Goal: Task Accomplishment & Management: Use online tool/utility

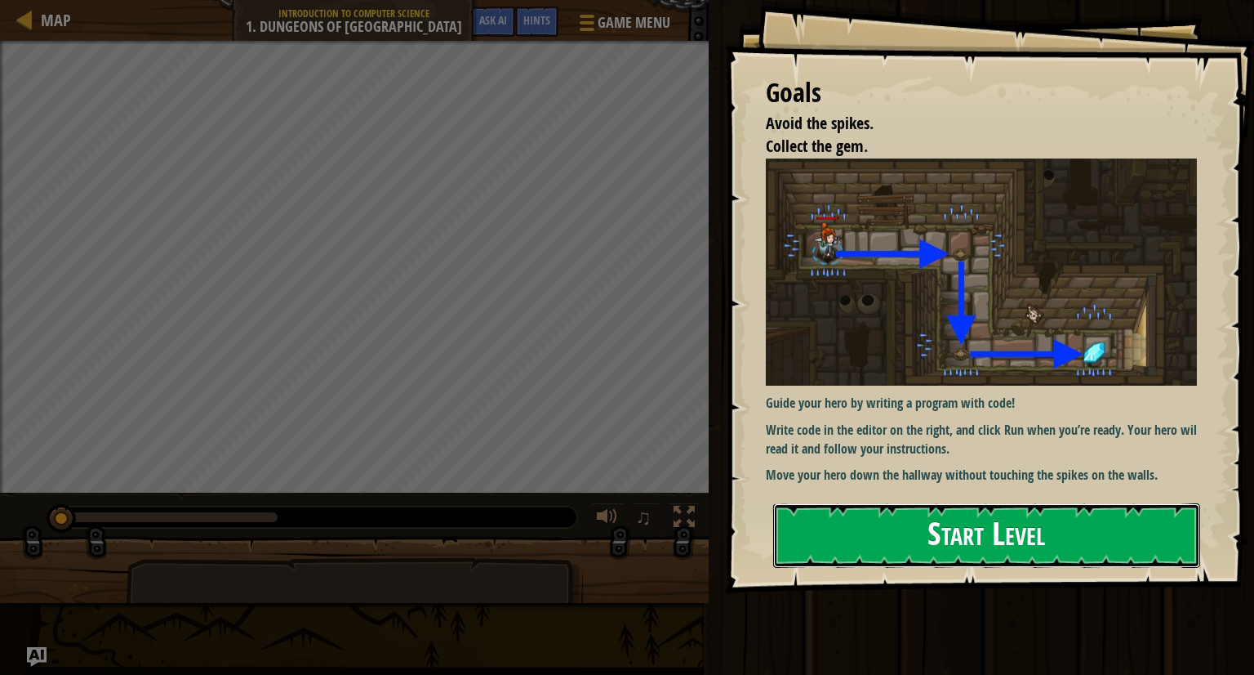
click at [880, 522] on button "Start Level" at bounding box center [986, 535] width 427 height 65
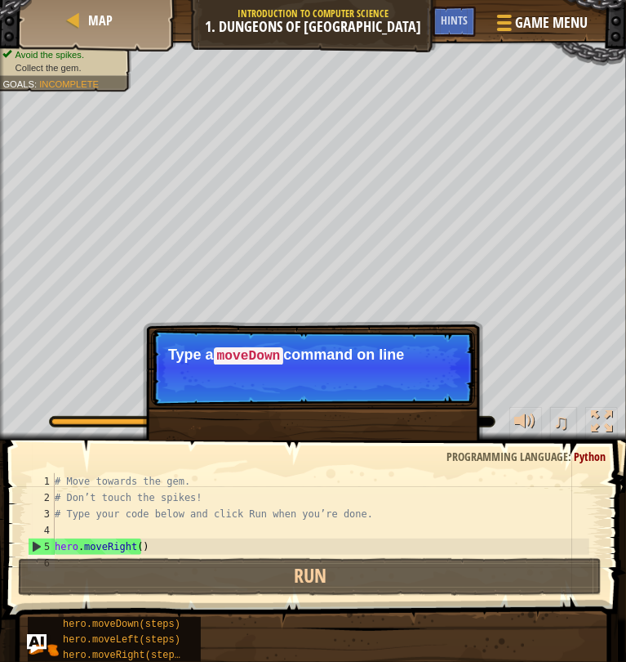
click at [209, 394] on p "Skip (esc) Continue Type a moveDown command on line" at bounding box center [313, 367] width 324 height 77
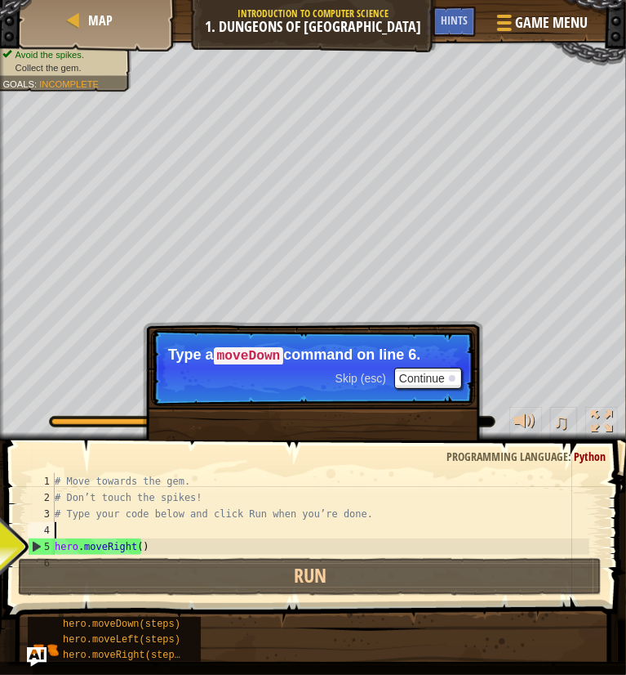
click at [79, 531] on div "# Move towards the gem. # Don’t touch the spikes! # Type your code below and cl…" at bounding box center [320, 530] width 538 height 114
click at [100, 550] on div "# Move towards the gem. # Don’t touch the spikes! # Type your code below and cl…" at bounding box center [320, 530] width 538 height 114
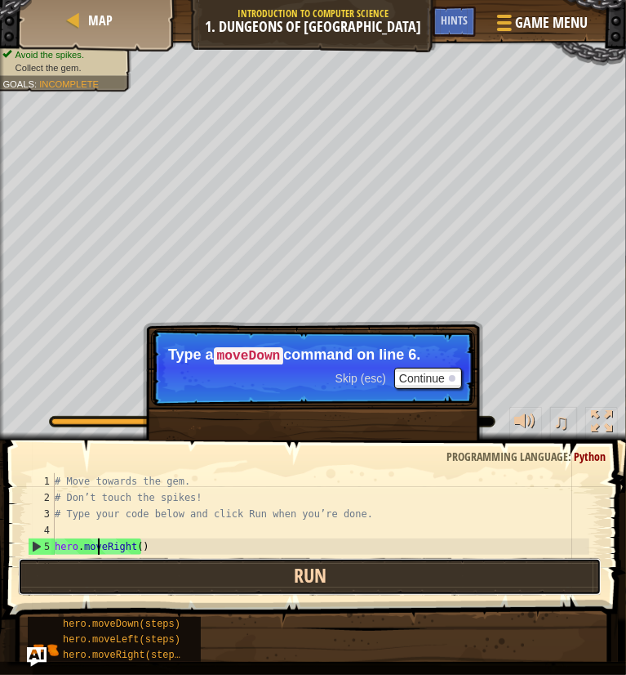
click at [58, 581] on button "Run" at bounding box center [310, 577] width 584 height 38
click at [133, 569] on button "Run" at bounding box center [310, 577] width 584 height 38
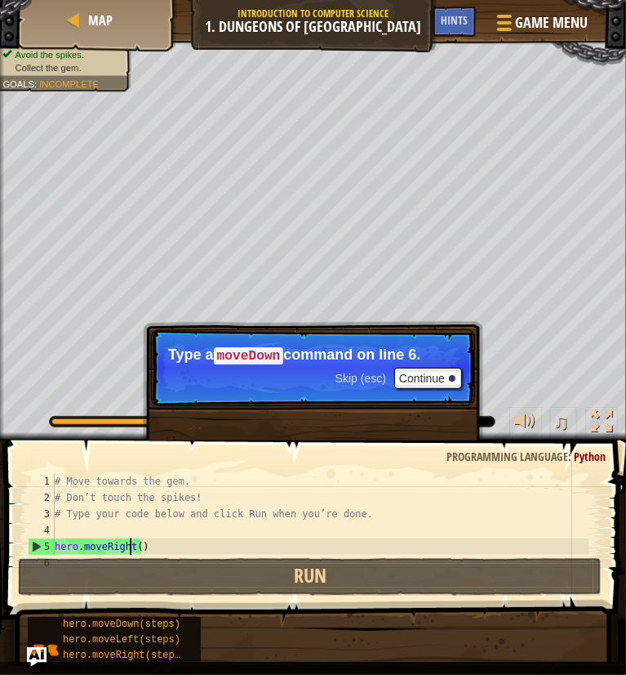
click at [130, 545] on div "# Move towards the gem. # Don’t touch the spikes! # Type your code below and cl…" at bounding box center [320, 530] width 538 height 114
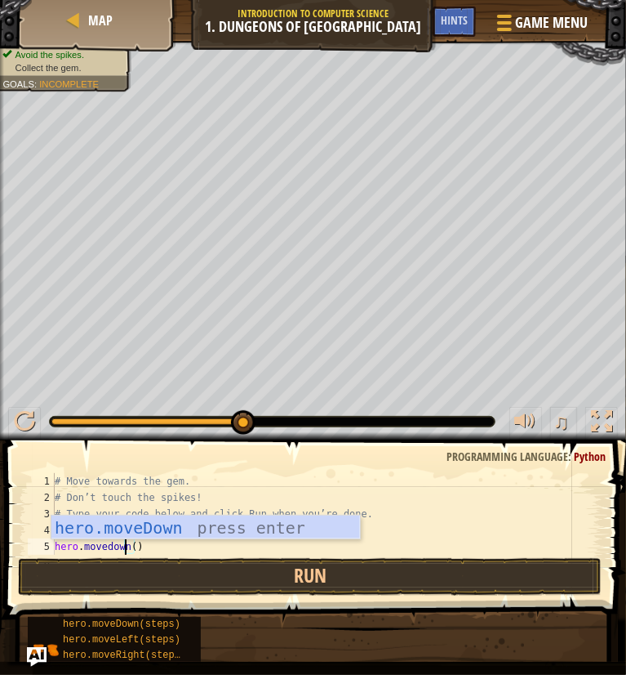
type textarea "hero.moveDown"
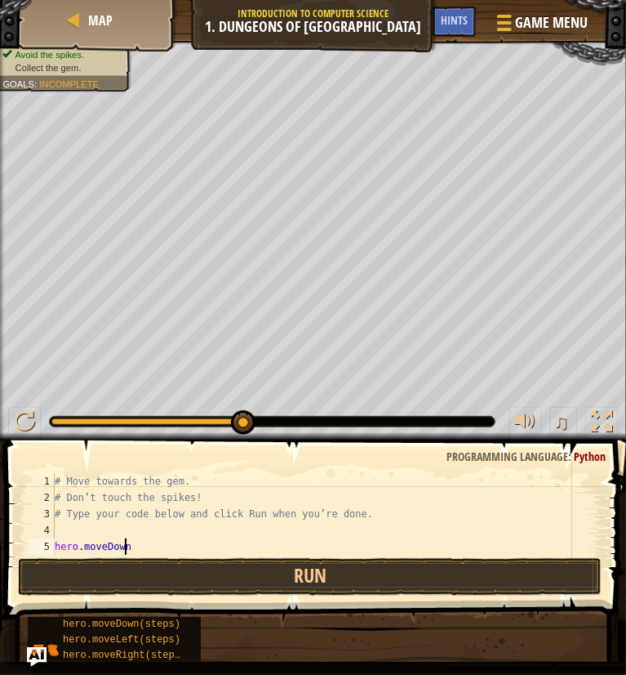
scroll to position [7, 0]
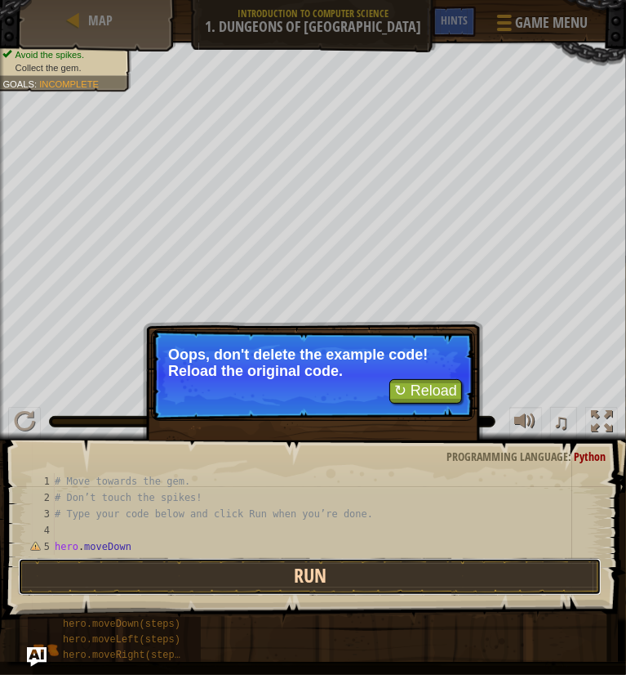
click at [204, 565] on button "Run" at bounding box center [310, 577] width 584 height 38
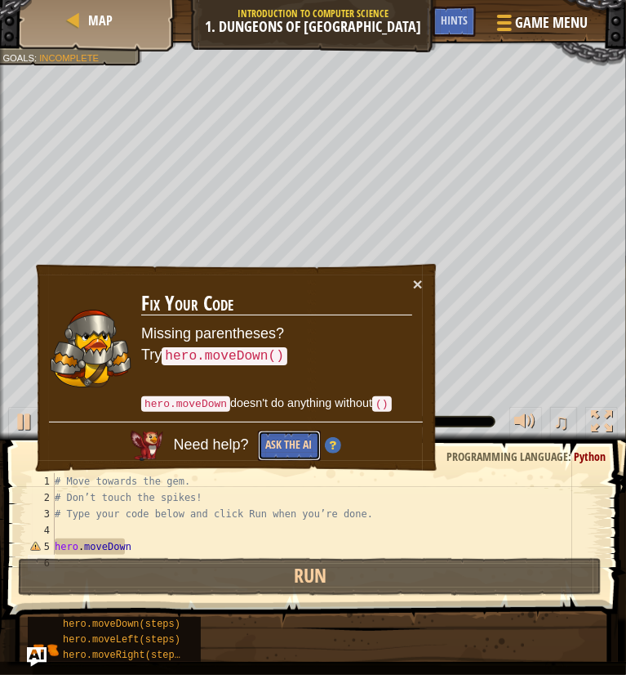
click at [290, 439] on button "Ask the AI" at bounding box center [289, 445] width 63 height 30
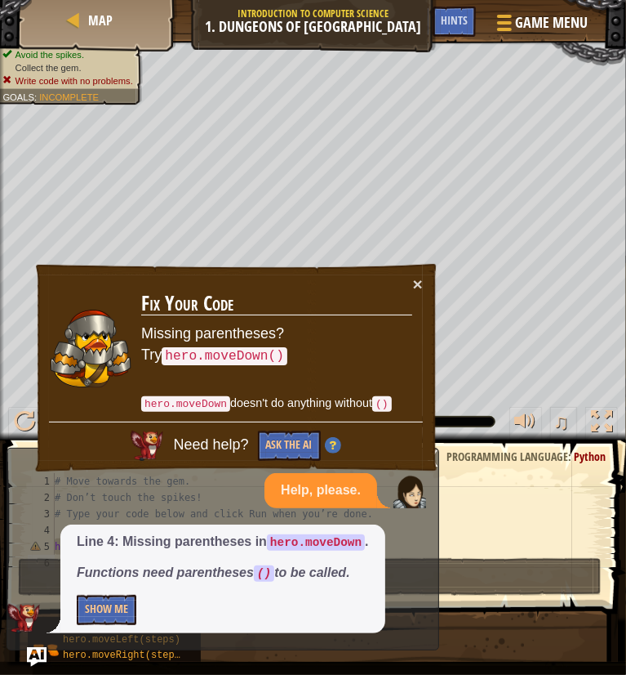
click at [105, 625] on div "Line 4: Missing parentheses in hero.moveDown . Functions need parentheses () to…" at bounding box center [222, 578] width 325 height 109
click at [109, 610] on button "Show Me" at bounding box center [107, 610] width 60 height 30
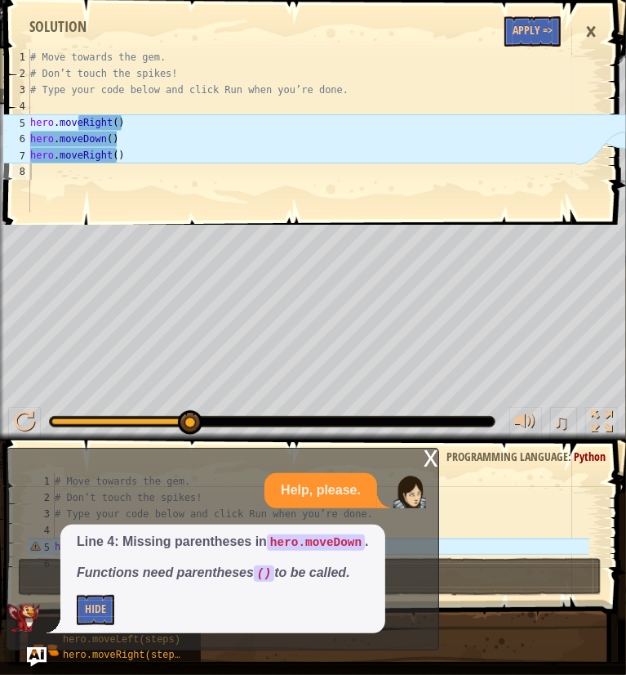
click at [431, 461] on div "x" at bounding box center [431, 456] width 15 height 16
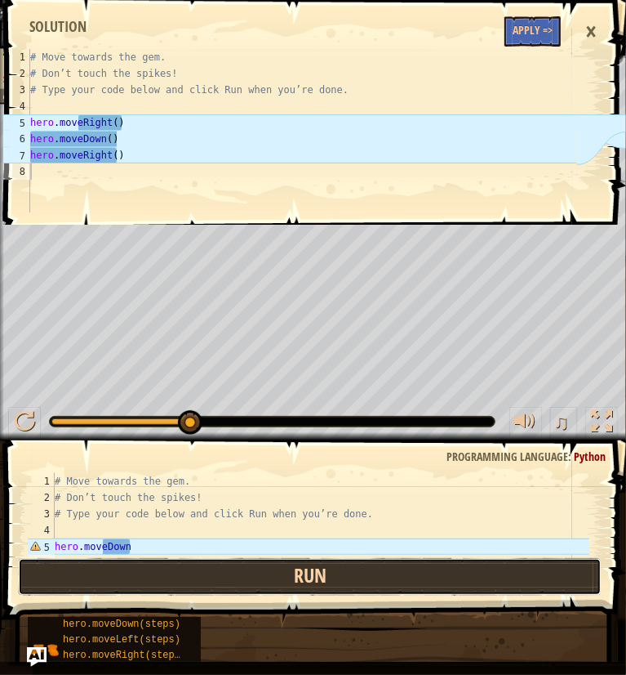
click at [160, 558] on button "Run" at bounding box center [310, 577] width 584 height 38
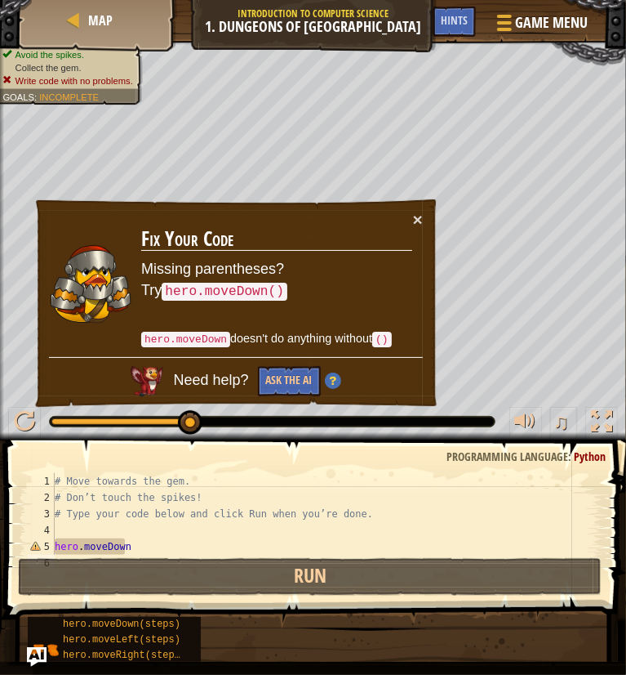
click at [144, 543] on div "# Move towards the gem. # Don’t touch the spikes! # Type your code below and cl…" at bounding box center [320, 530] width 538 height 114
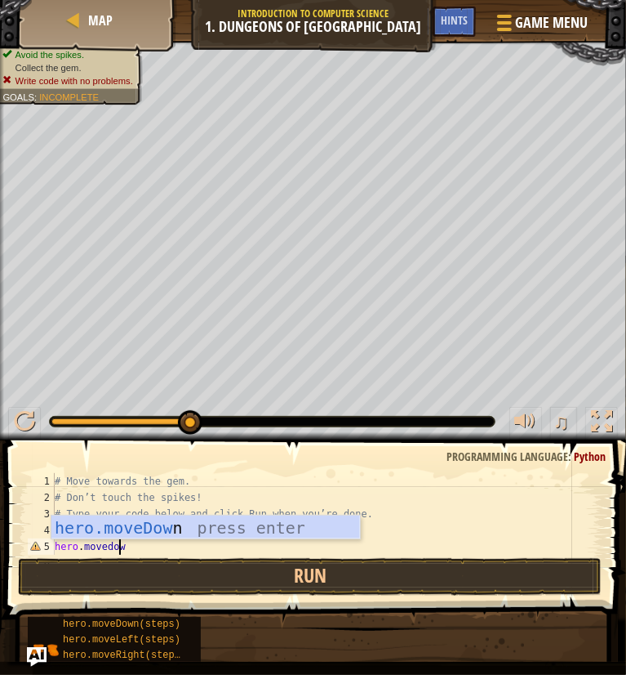
scroll to position [7, 4]
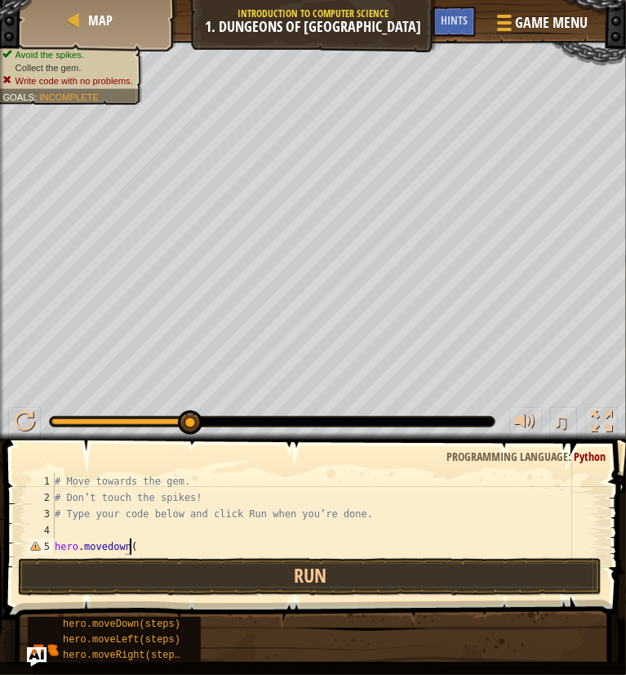
type textarea "hero.movedown()"
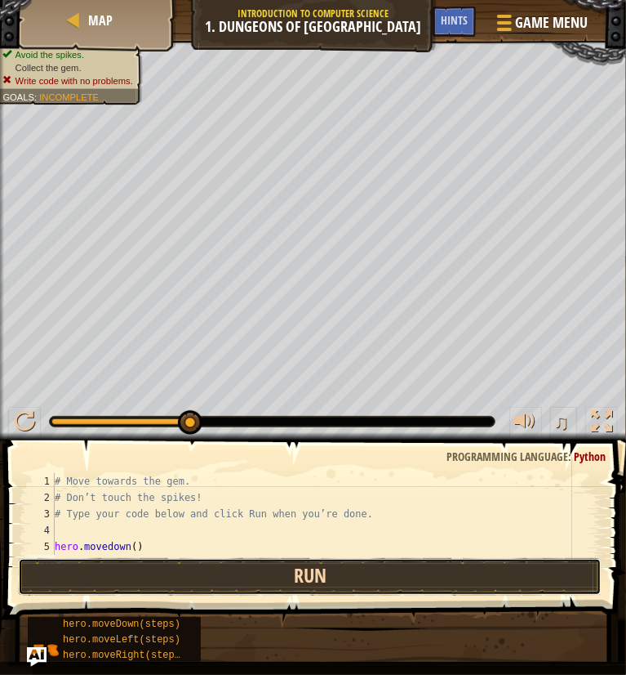
click at [190, 580] on button "Run" at bounding box center [310, 577] width 584 height 38
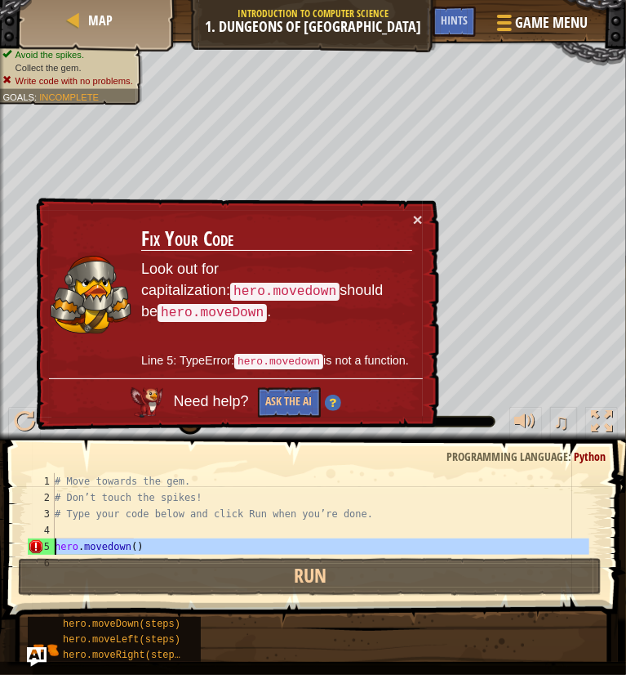
click at [43, 549] on div "5" at bounding box center [41, 546] width 27 height 16
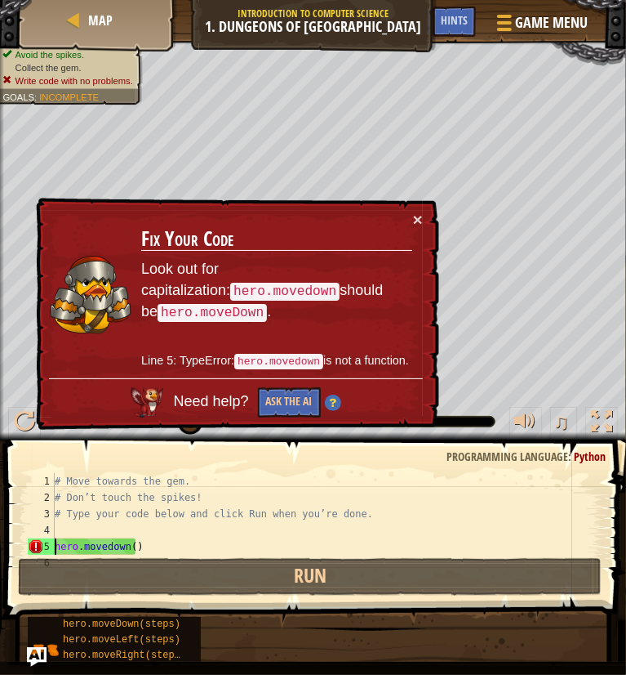
click at [43, 549] on div "5" at bounding box center [41, 546] width 27 height 16
type textarea "hero.movedown()"
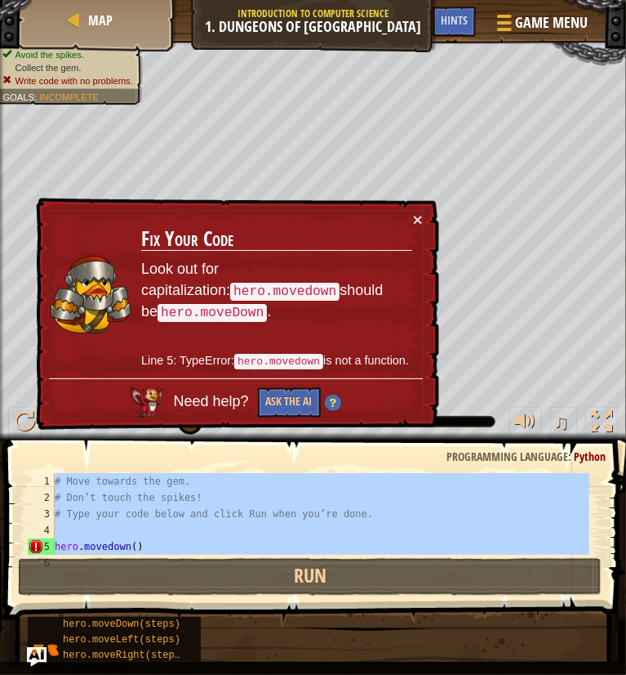
click at [43, 549] on div "5" at bounding box center [41, 546] width 27 height 16
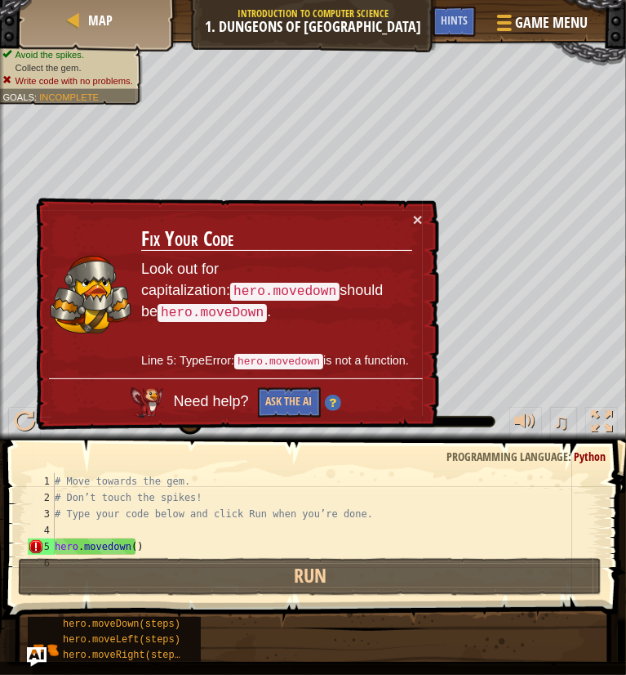
click at [43, 549] on div "5" at bounding box center [41, 546] width 27 height 16
click at [160, 544] on div "# Move towards the gem. # Don’t touch the spikes! # Type your code below and cl…" at bounding box center [320, 530] width 538 height 114
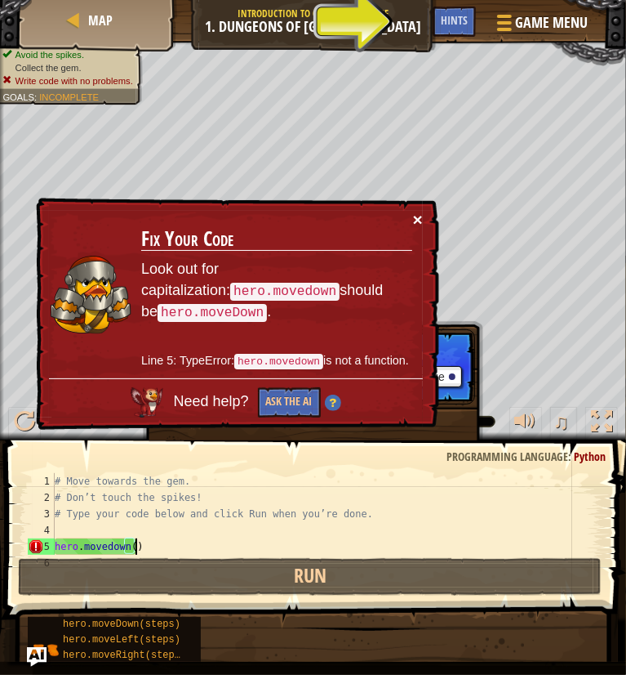
click at [414, 221] on button "×" at bounding box center [419, 221] width 11 height 17
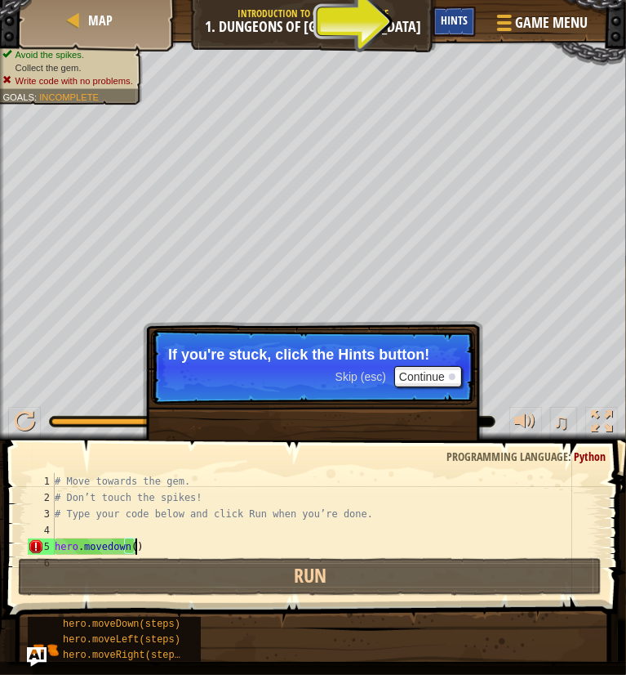
click at [447, 22] on span "Hints" at bounding box center [454, 20] width 27 height 16
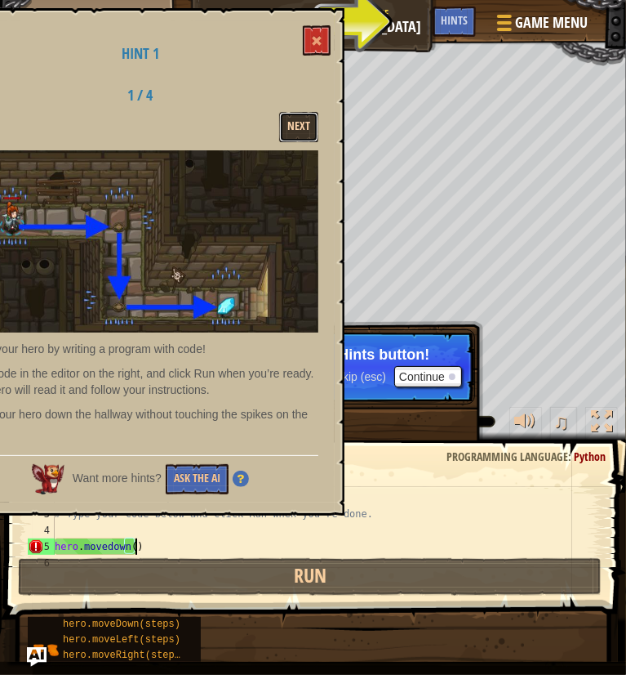
click at [307, 118] on button "Next" at bounding box center [298, 127] width 39 height 30
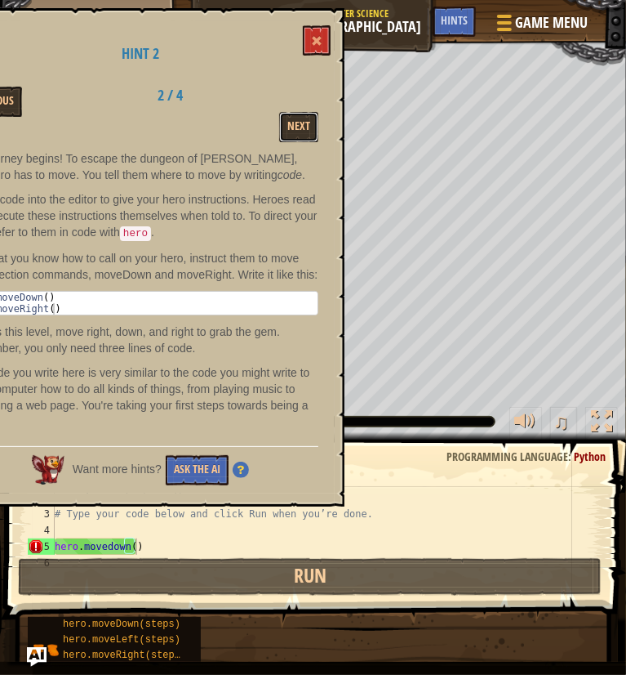
click at [307, 118] on button "Next" at bounding box center [298, 127] width 39 height 30
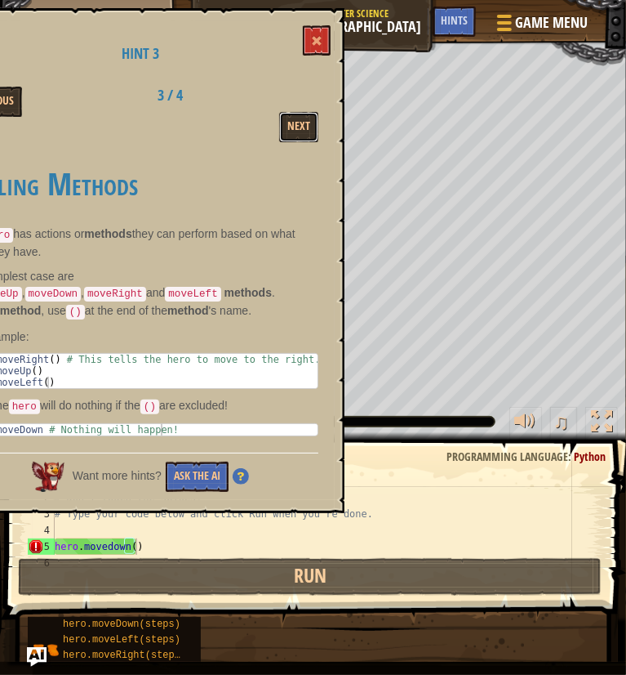
click at [307, 118] on button "Next" at bounding box center [298, 127] width 39 height 30
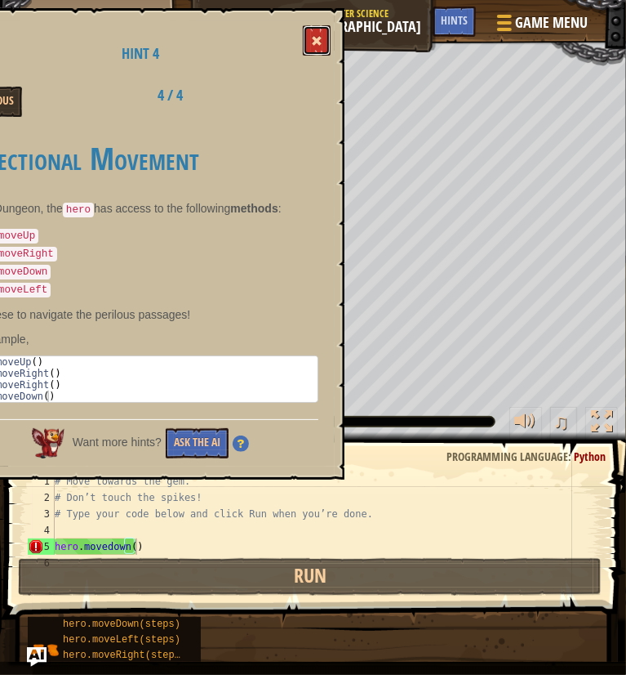
click at [321, 47] on span at bounding box center [316, 40] width 11 height 11
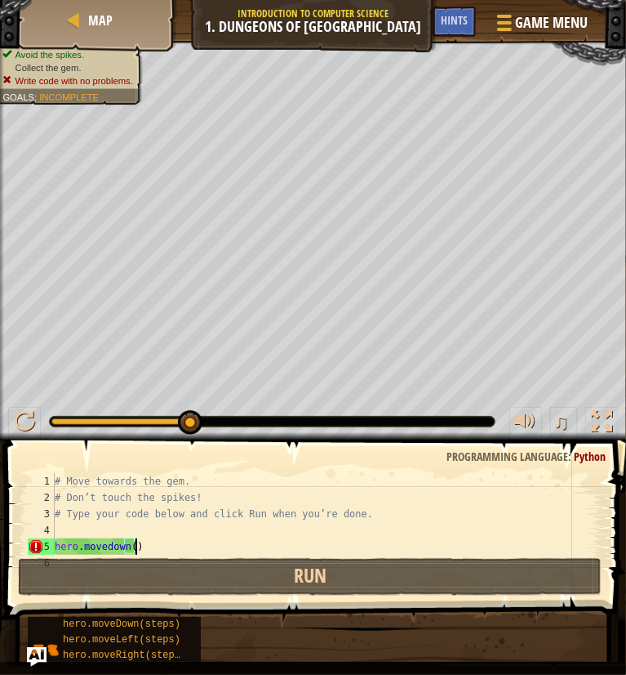
click at [140, 550] on div "# Move towards the gem. # Don’t touch the spikes! # Type your code below and cl…" at bounding box center [320, 530] width 538 height 114
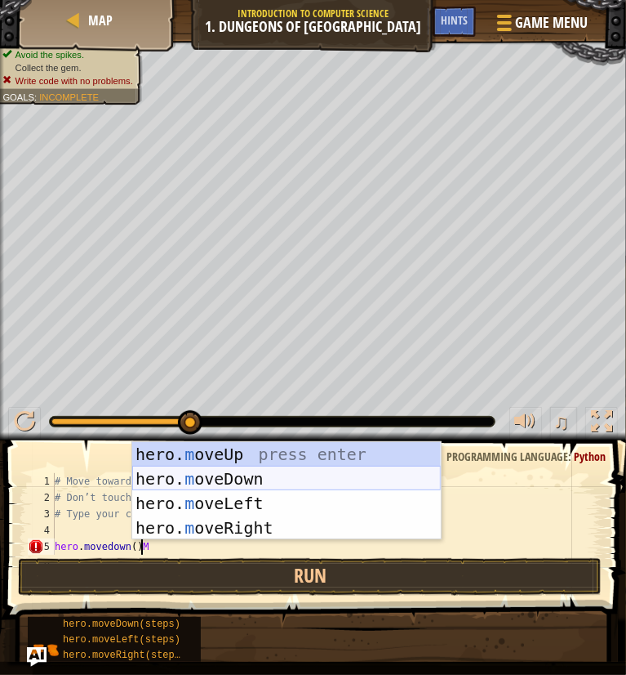
click at [183, 470] on div "hero. m oveUp press enter hero. m oveDown press enter hero. m oveLeft press ent…" at bounding box center [286, 515] width 309 height 147
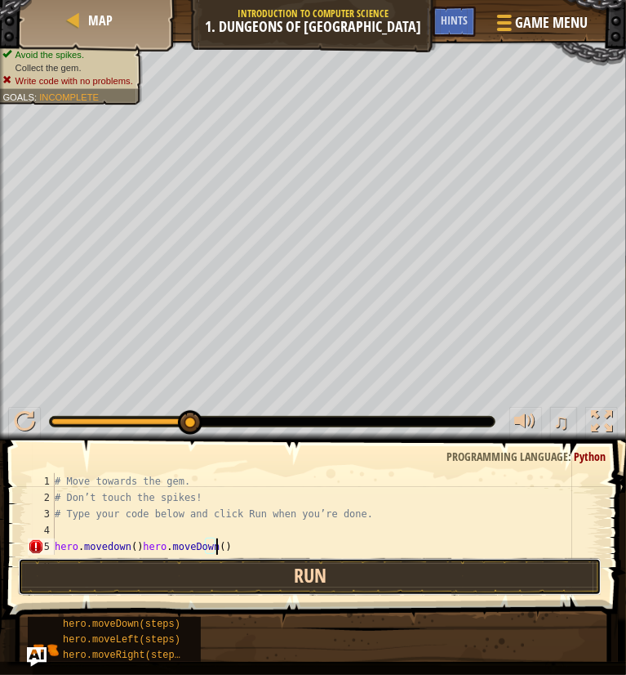
click at [233, 577] on button "Run" at bounding box center [310, 577] width 584 height 38
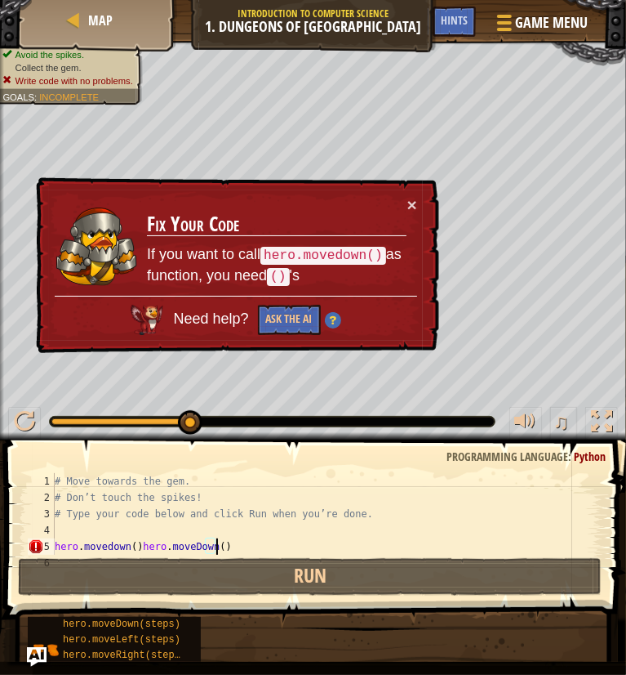
click at [114, 546] on div "# Move towards the gem. # Don’t touch the spikes! # Type your code below and cl…" at bounding box center [320, 530] width 538 height 114
click at [418, 203] on div "× Fix Your Code If you want to call hero.movedown() as function, you need () 's…" at bounding box center [236, 265] width 408 height 179
click at [410, 207] on button "×" at bounding box center [413, 206] width 11 height 17
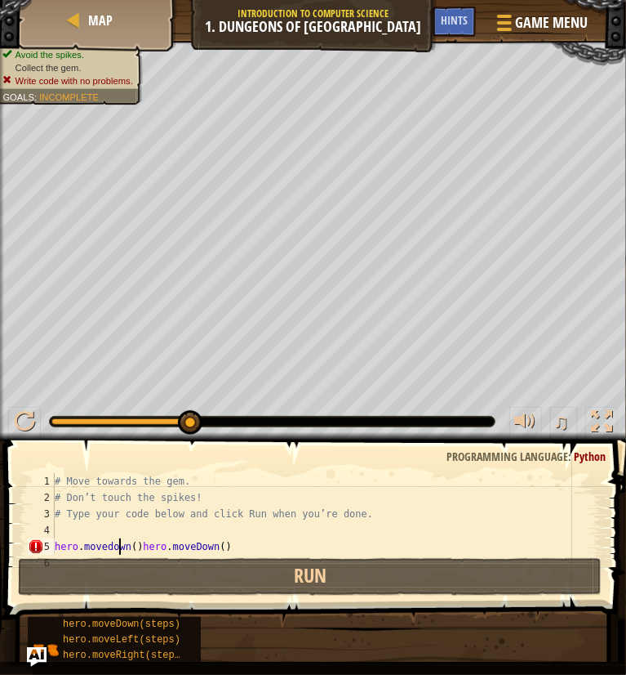
click at [122, 553] on div "# Move towards the gem. # Don’t touch the spikes! # Type your code below and cl…" at bounding box center [320, 530] width 538 height 114
click at [131, 547] on div "# Move towards the gem. # Don’t touch the spikes! # Type your code below and cl…" at bounding box center [320, 530] width 538 height 114
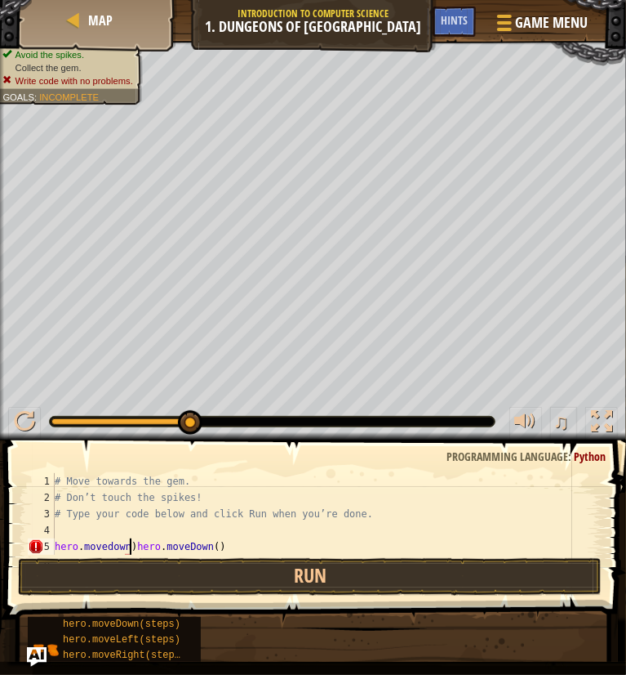
click at [131, 547] on div "# Move towards the gem. # Don’t touch the spikes! # Type your code below and cl…" at bounding box center [320, 530] width 538 height 114
type textarea "hero.moveDown()"
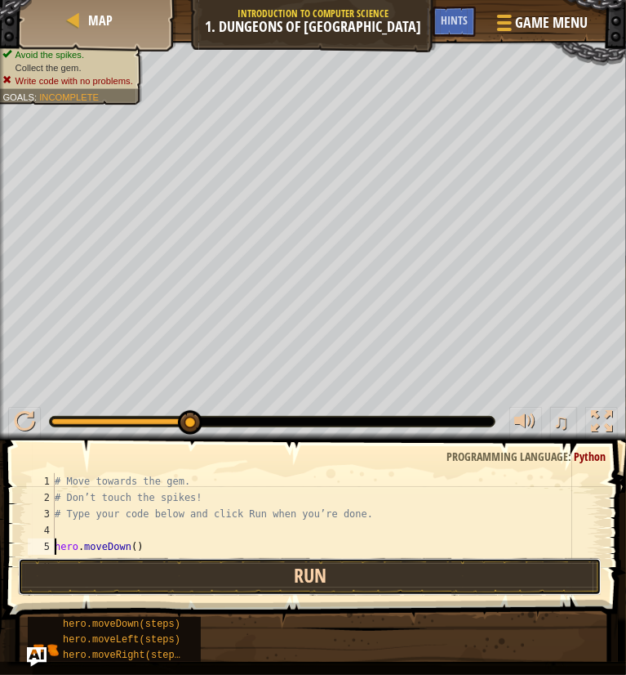
click at [160, 594] on button "Run" at bounding box center [310, 577] width 584 height 38
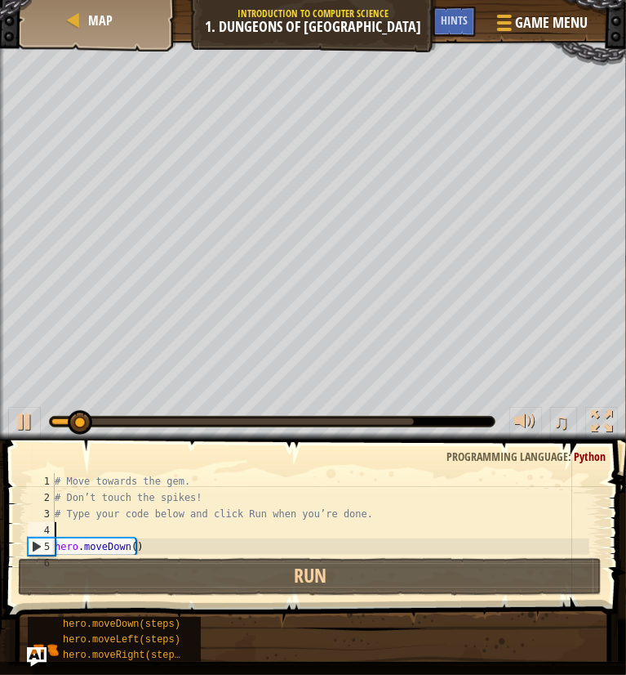
click at [77, 524] on div "# Move towards the gem. # Don’t touch the spikes! # Type your code below and cl…" at bounding box center [320, 530] width 538 height 114
drag, startPoint x: 258, startPoint y: 417, endPoint x: -23, endPoint y: 429, distance: 281.2
click at [0, 0] on html "Map Introduction to Computer Science 1. Dungeons of Kithgard Game Menu Done Hin…" at bounding box center [313, 0] width 626 height 0
click at [20, 421] on div at bounding box center [24, 421] width 21 height 21
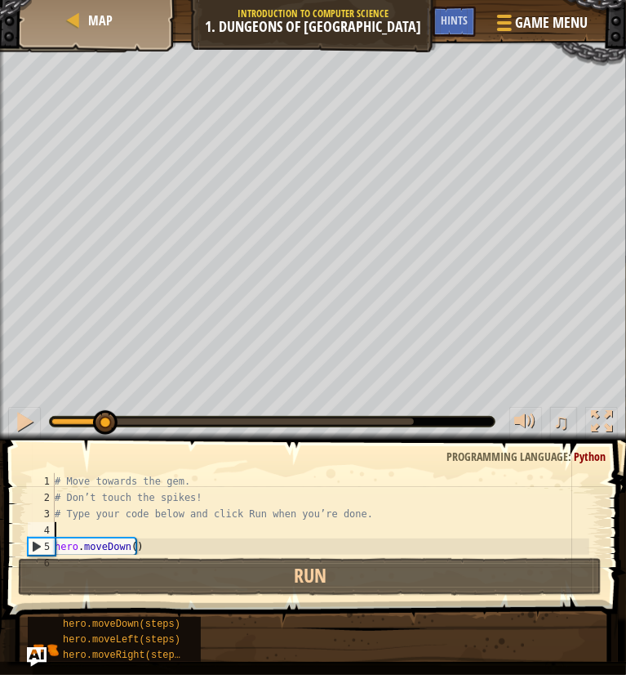
click at [73, 532] on div "# Move towards the gem. # Don’t touch the spikes! # Type your code below and cl…" at bounding box center [320, 530] width 538 height 114
type textarea "h"
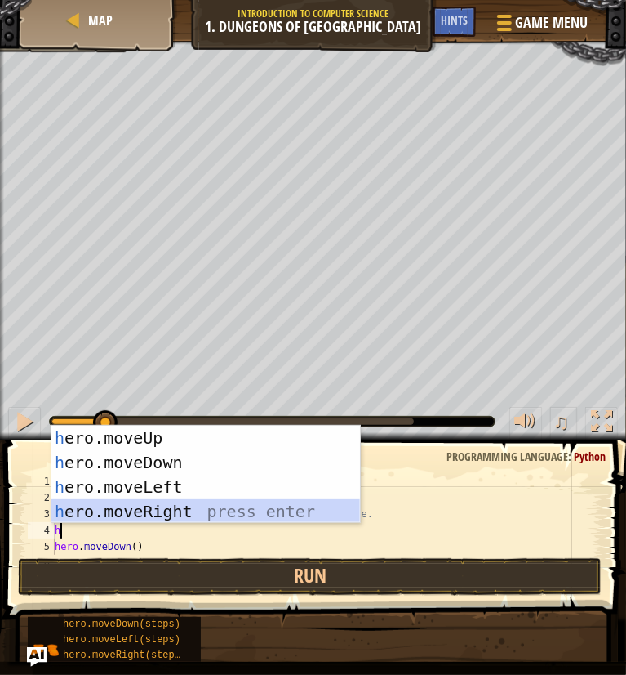
click at [124, 506] on div "h ero.moveUp press enter h ero.moveDown press enter h ero.moveLeft press enter …" at bounding box center [205, 499] width 309 height 147
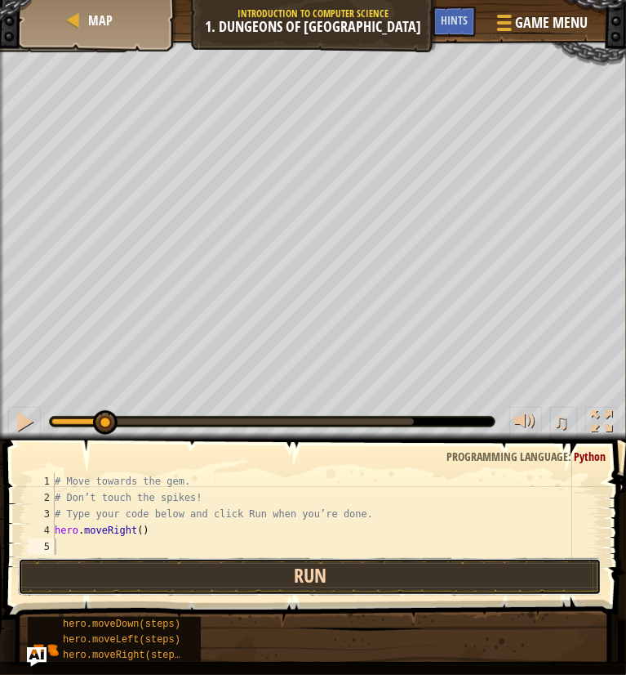
click at [114, 567] on button "Run" at bounding box center [310, 577] width 584 height 38
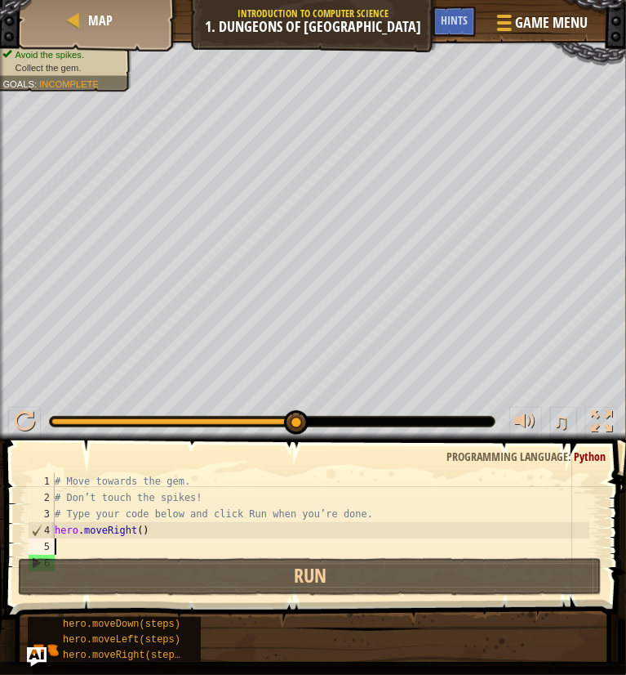
type textarea "h"
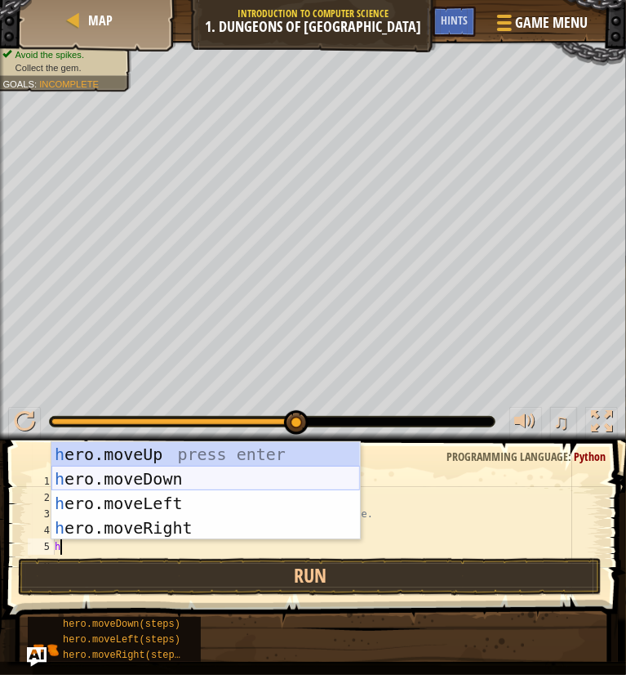
click at [182, 483] on div "h ero.moveUp press enter h ero.moveDown press enter h ero.moveLeft press enter …" at bounding box center [205, 515] width 309 height 147
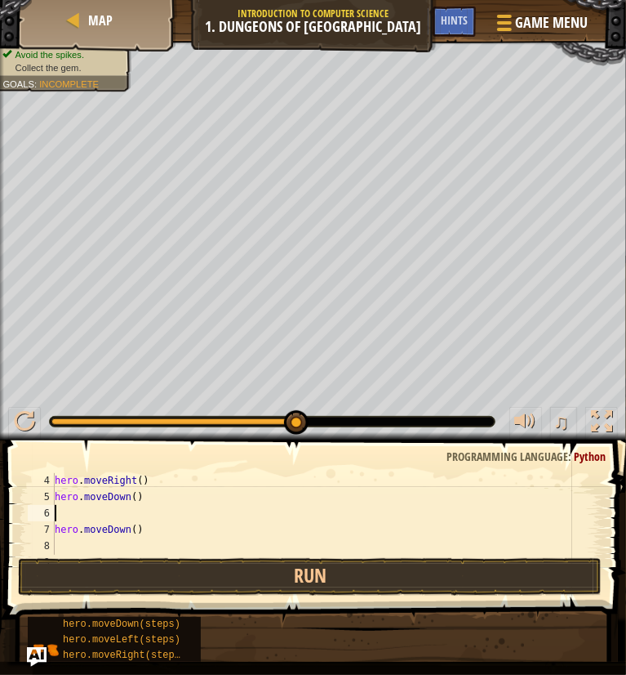
scroll to position [53, 0]
click at [156, 519] on div "hero . moveRight ( ) hero . moveDown ( ) hero . moveDown ( )" at bounding box center [320, 525] width 538 height 114
type textarea "h"
click at [60, 507] on div "hero . moveRight ( ) hero . moveDown ( )" at bounding box center [320, 525] width 538 height 114
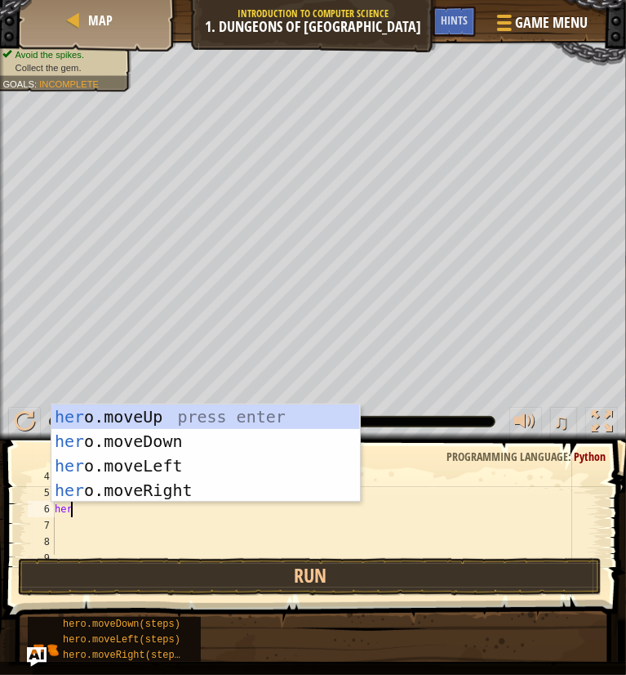
scroll to position [7, 0]
type textarea "hero."
click at [291, 493] on div "hero. moveUp press enter hero. moveDown press enter hero. moveLeft press enter …" at bounding box center [205, 477] width 309 height 147
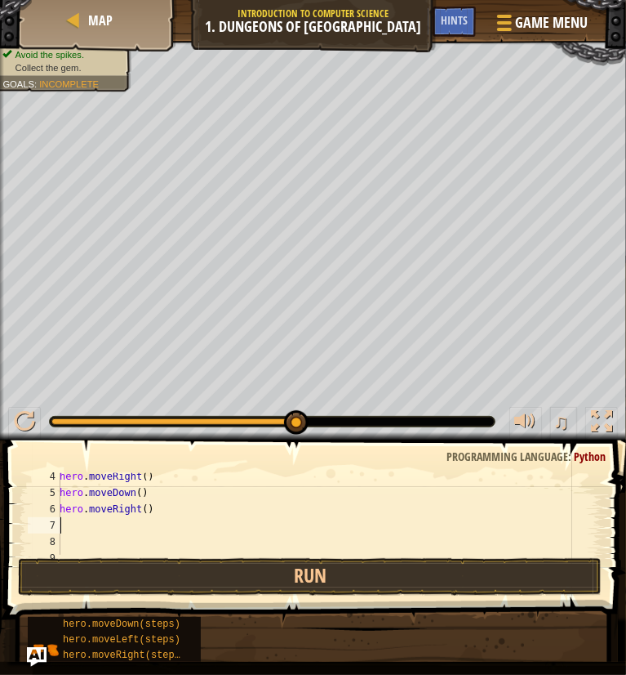
scroll to position [7, 0]
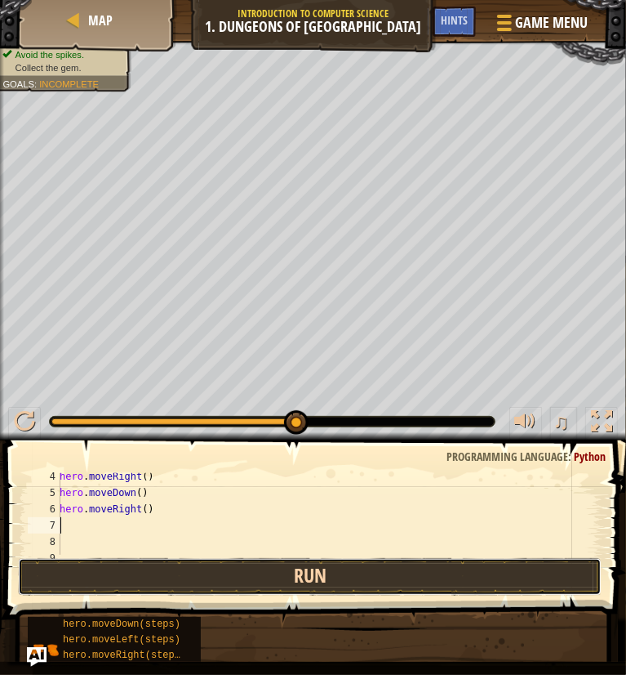
click at [322, 580] on button "Run" at bounding box center [310, 577] width 584 height 38
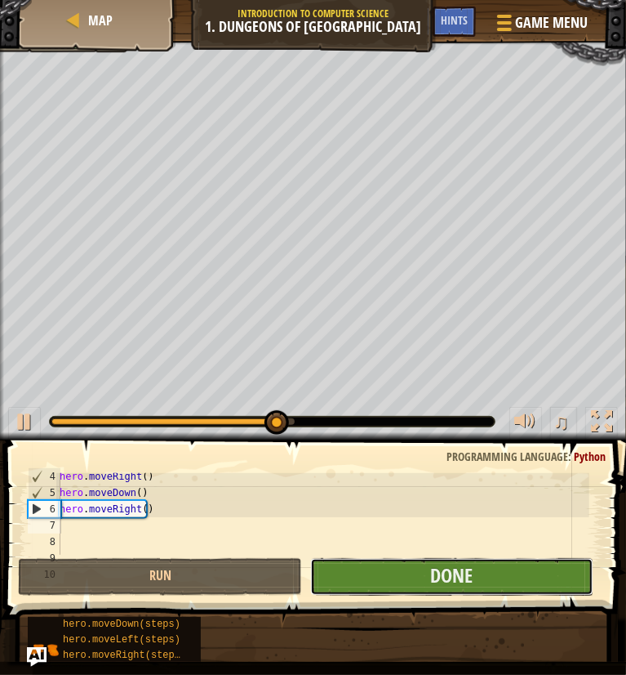
click at [385, 582] on button "Done" at bounding box center [451, 577] width 283 height 38
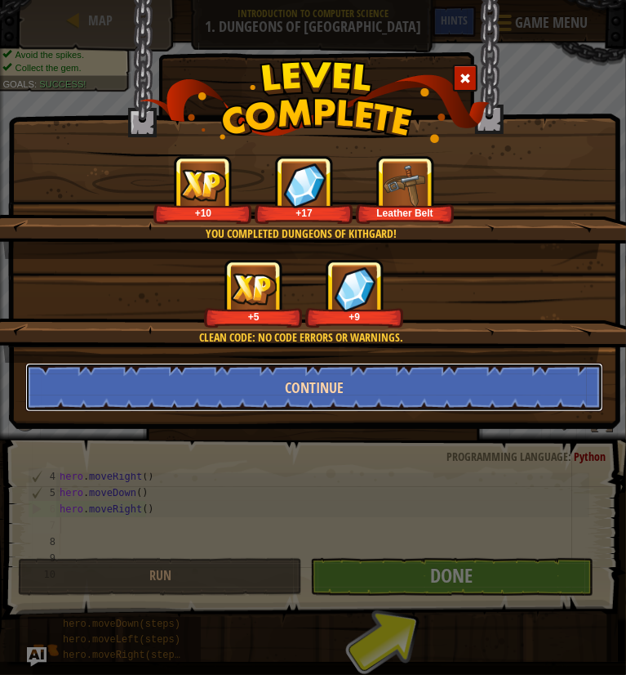
click at [225, 394] on button "Continue" at bounding box center [314, 387] width 578 height 49
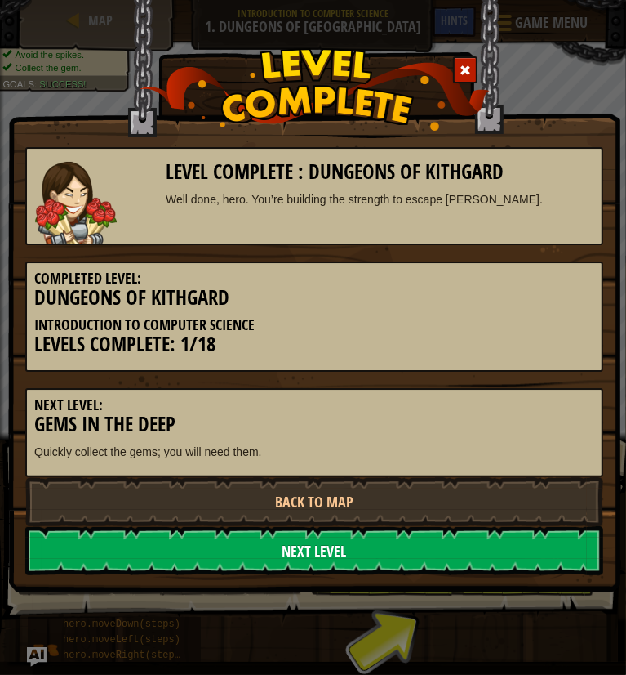
click at [256, 566] on link "Next Level" at bounding box center [314, 550] width 578 height 49
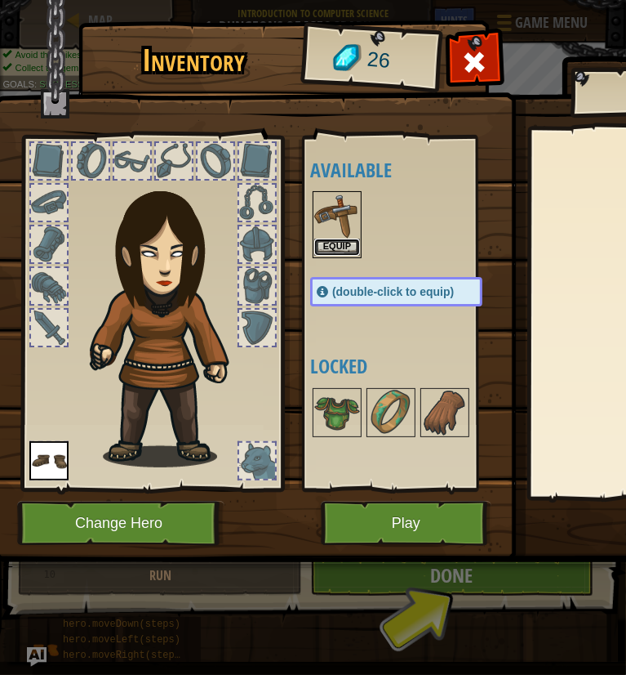
click at [336, 244] on button "Equip" at bounding box center [337, 246] width 46 height 17
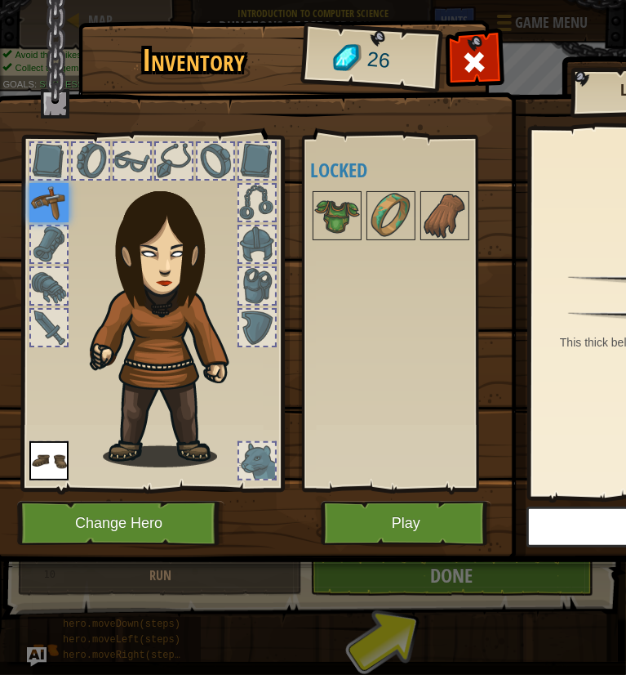
click at [38, 199] on img at bounding box center [48, 202] width 39 height 39
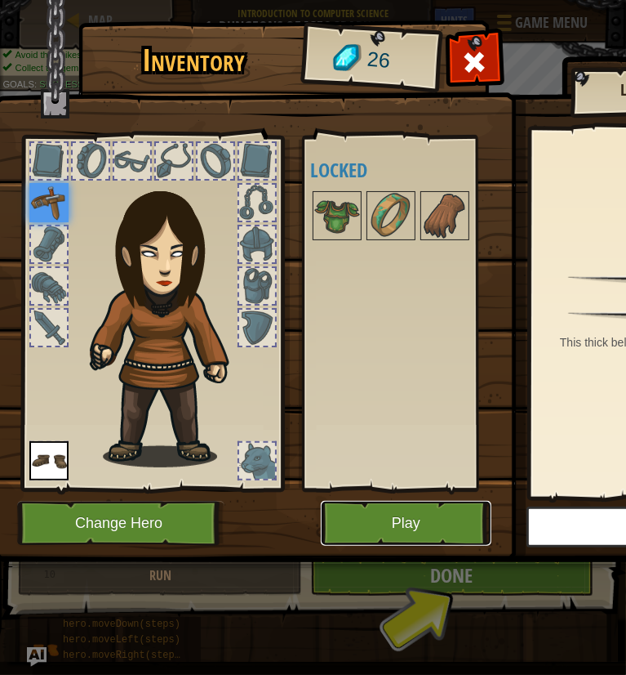
click at [367, 532] on button "Play" at bounding box center [406, 523] width 171 height 45
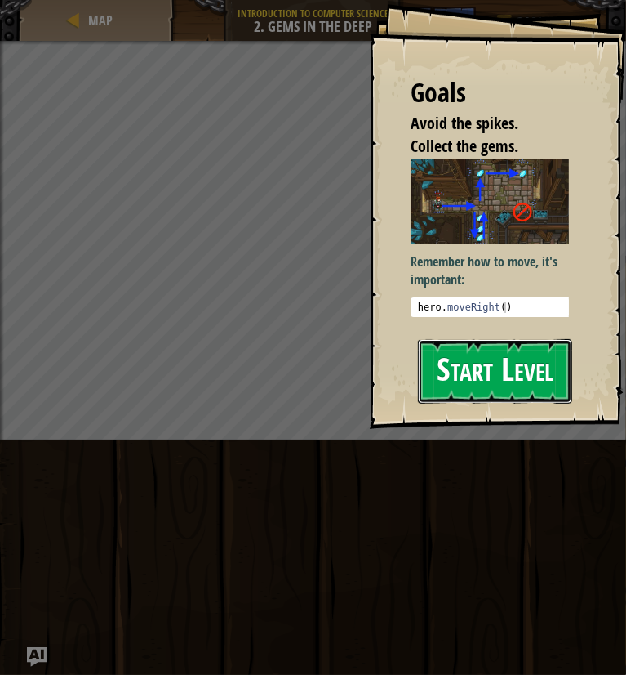
click at [455, 386] on button "Start Level" at bounding box center [495, 371] width 154 height 65
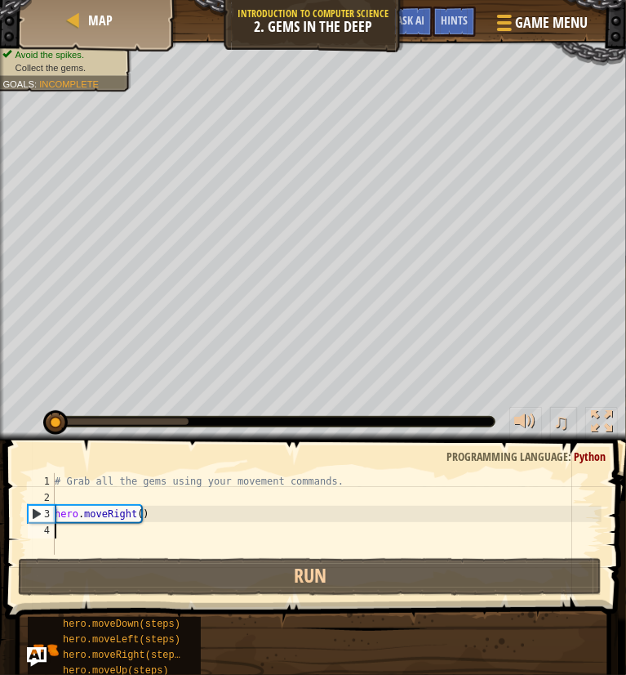
type textarea "h"
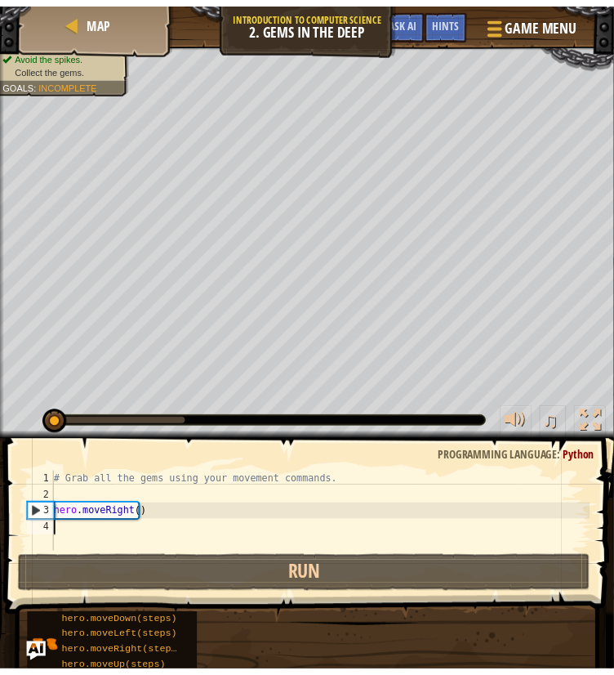
scroll to position [7, 0]
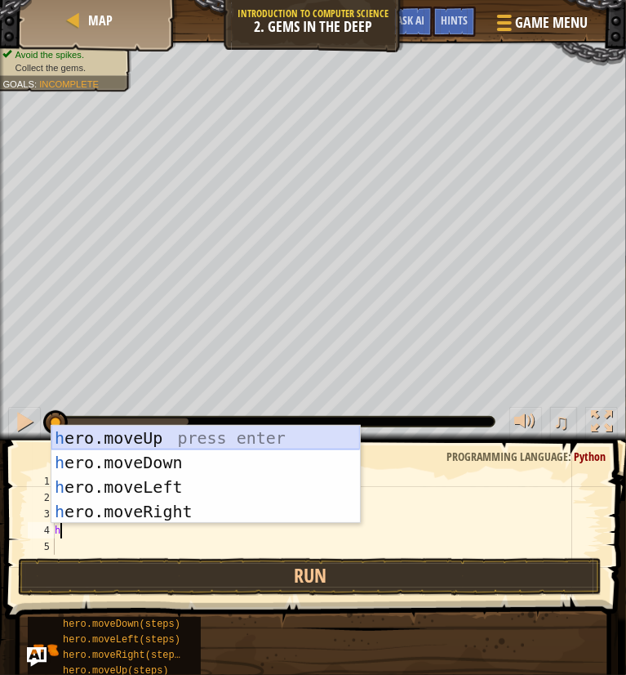
click at [121, 432] on div "h ero.moveUp press enter h ero.moveDown press enter h ero.moveLeft press enter …" at bounding box center [205, 499] width 309 height 147
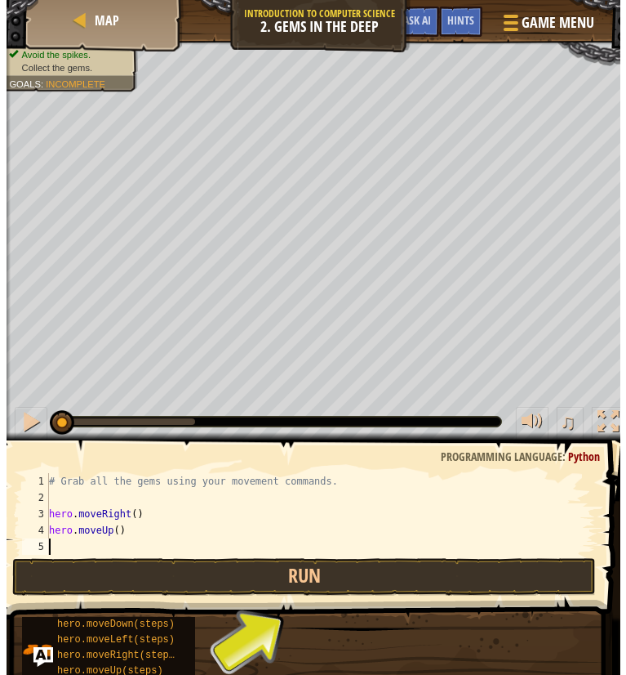
scroll to position [7, 0]
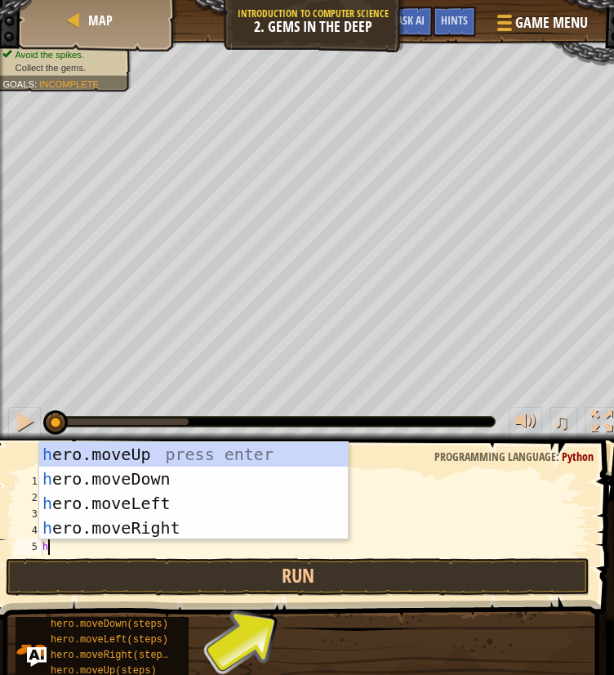
type textarea "he"
click at [123, 480] on div "he ro.moveUp press enter he ro.moveDown press enter he ro.moveLeft press enter …" at bounding box center [193, 515] width 309 height 147
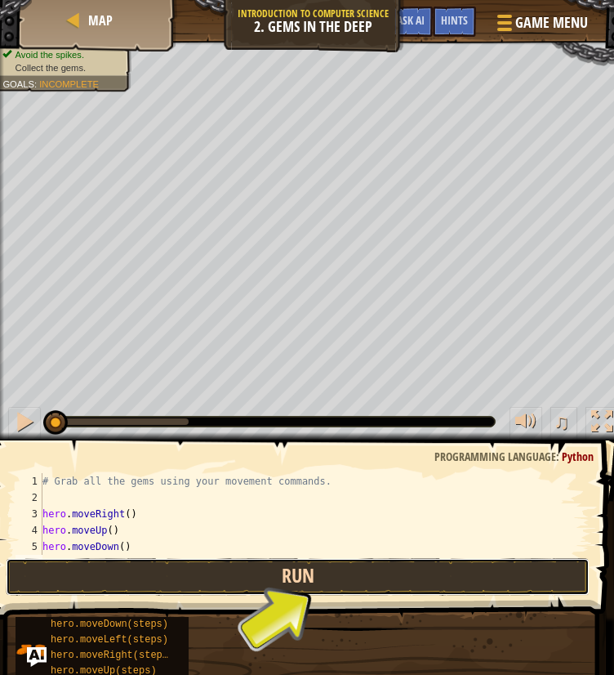
click at [306, 579] on button "Run" at bounding box center [298, 577] width 584 height 38
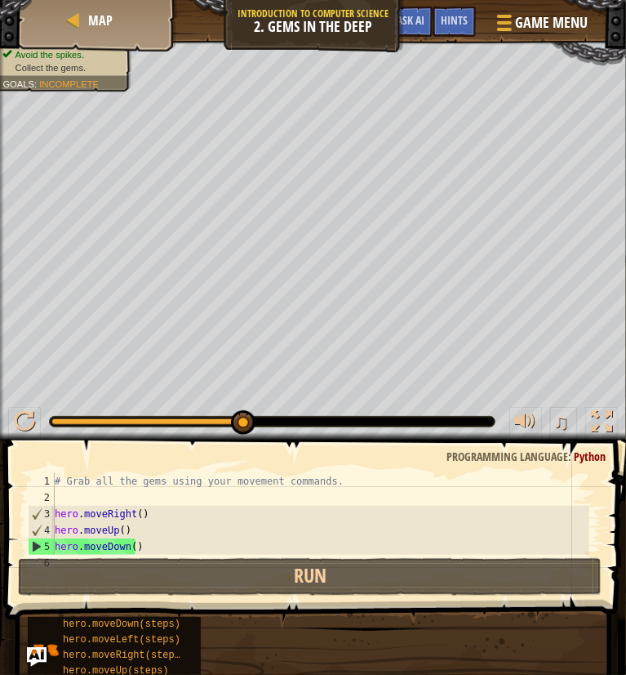
click at [125, 547] on div "# Grab all the gems using your movement commands. hero . moveRight ( ) hero . m…" at bounding box center [320, 530] width 538 height 114
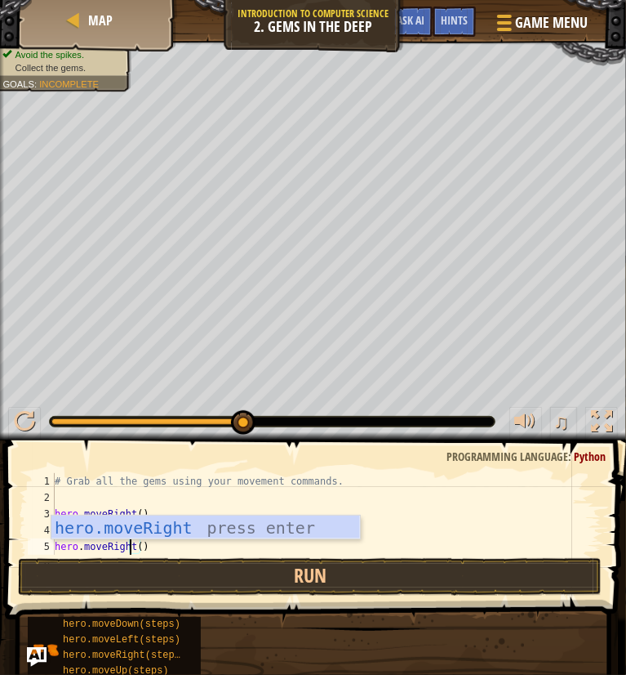
scroll to position [7, 6]
click at [127, 525] on div "hero.moveRight press enter" at bounding box center [205, 552] width 309 height 74
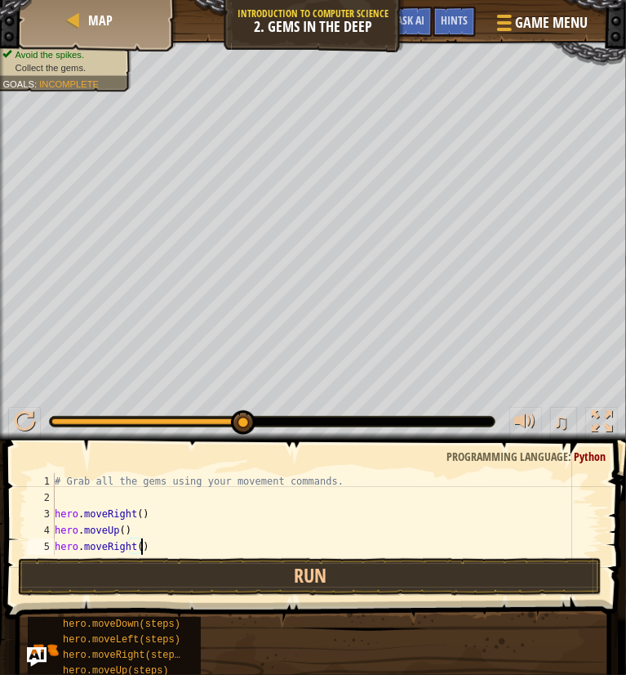
type textarea "hero.moveRight()"
click at [602, 516] on span at bounding box center [317, 506] width 635 height 227
click at [596, 415] on div at bounding box center [601, 421] width 21 height 21
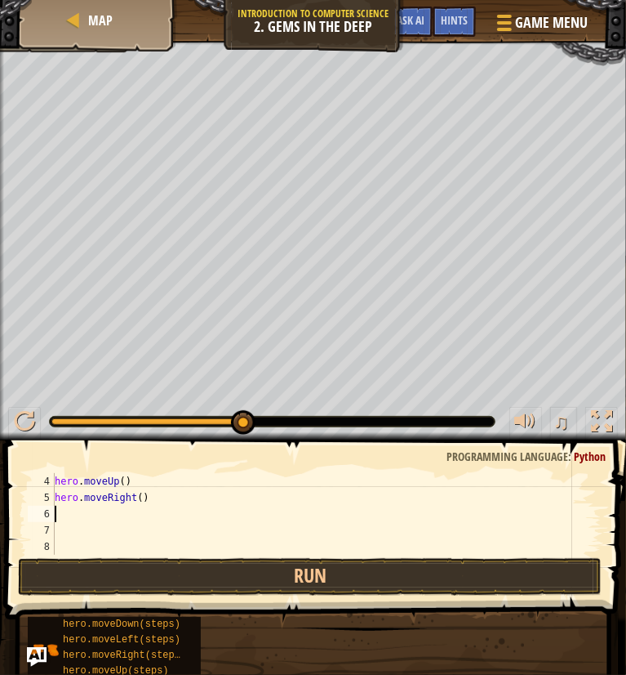
scroll to position [48, 0]
type textarea "h"
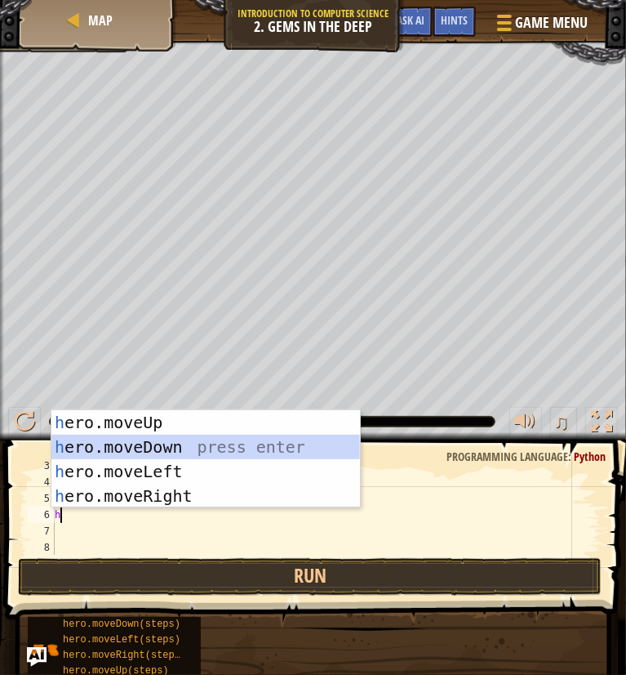
click at [277, 448] on div "h ero.moveUp press enter h ero.moveDown press enter h ero.moveLeft press enter …" at bounding box center [205, 483] width 309 height 147
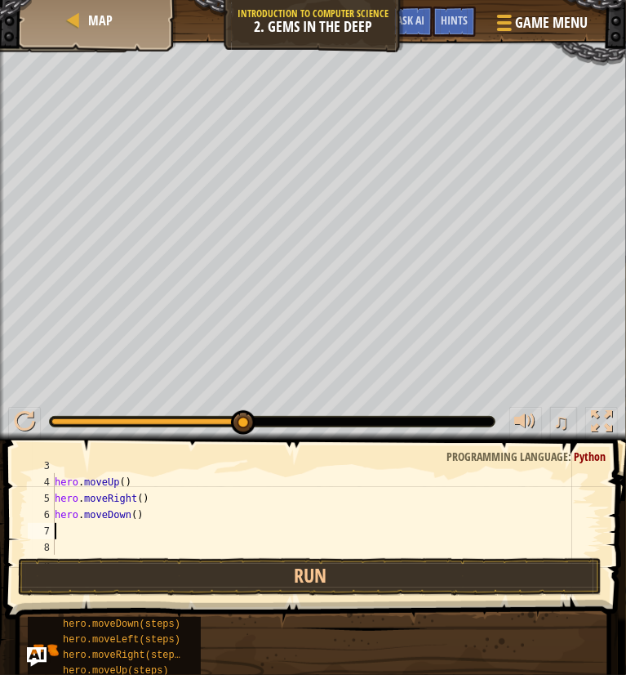
type textarea "h"
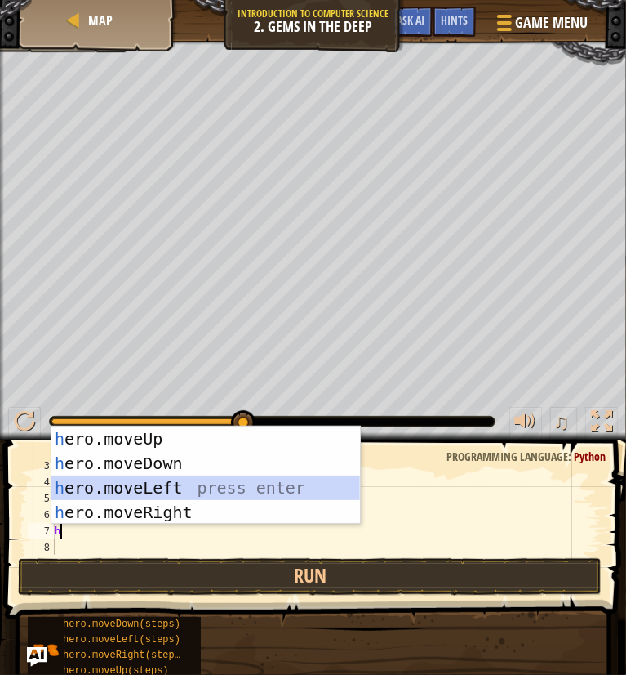
click at [142, 494] on div "h ero.moveUp press enter h ero.moveDown press enter h ero.moveLeft press enter …" at bounding box center [205, 499] width 309 height 147
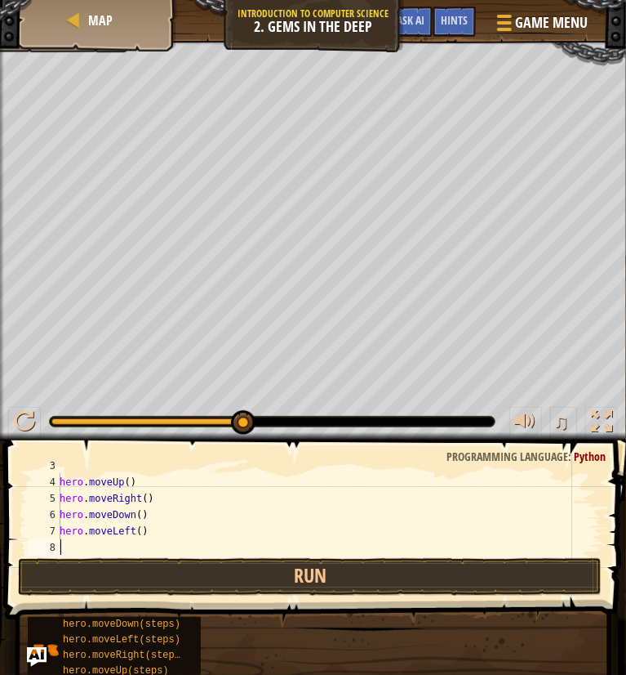
type textarea "h"
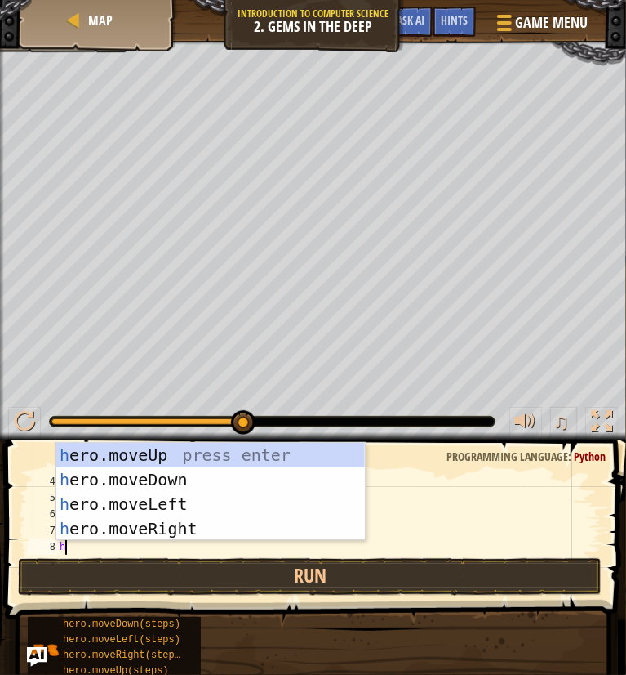
scroll to position [49, 0]
click at [136, 478] on div "h ero.moveUp press enter h ero.moveDown press enter h ero.moveLeft press enter …" at bounding box center [210, 516] width 309 height 147
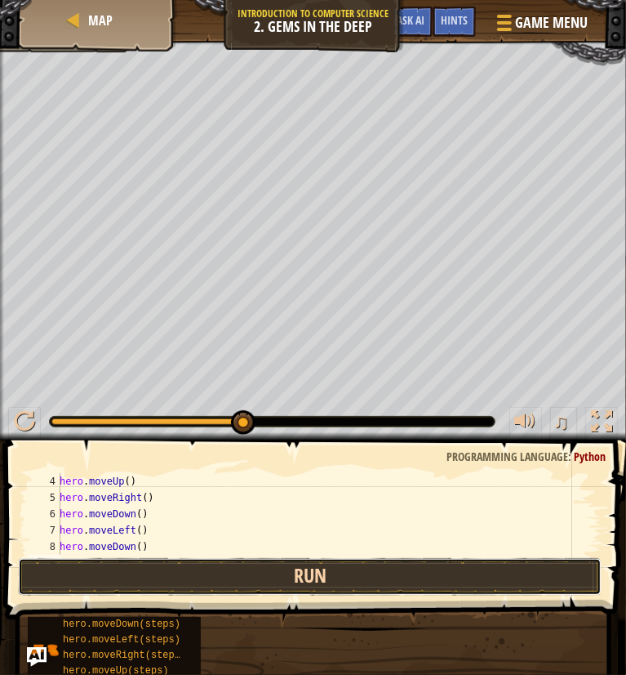
click at [243, 585] on button "Run" at bounding box center [310, 577] width 584 height 38
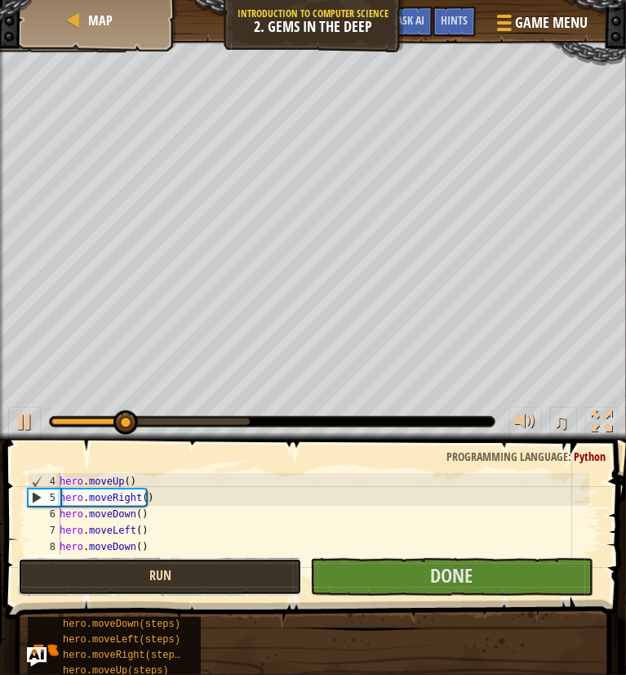
click at [243, 585] on button "Run" at bounding box center [159, 577] width 283 height 38
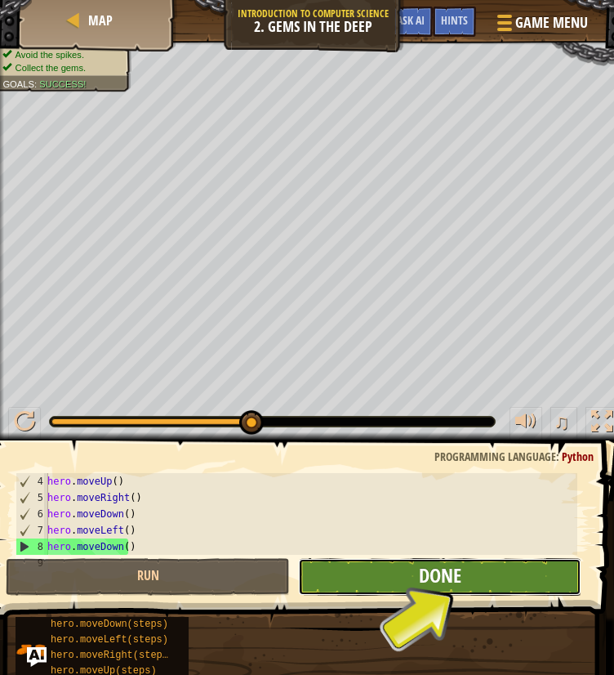
click at [451, 576] on span "Done" at bounding box center [440, 575] width 42 height 26
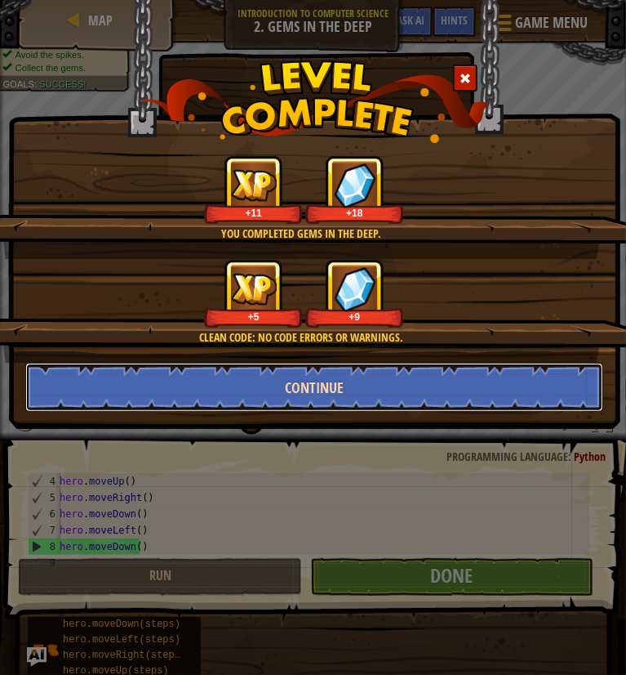
click at [246, 388] on button "Continue" at bounding box center [314, 387] width 578 height 49
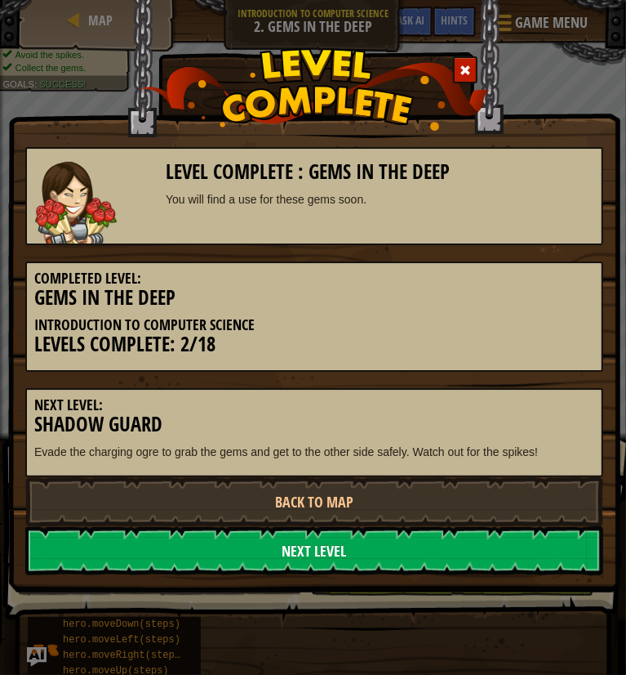
click at [281, 546] on link "Next Level" at bounding box center [314, 550] width 578 height 49
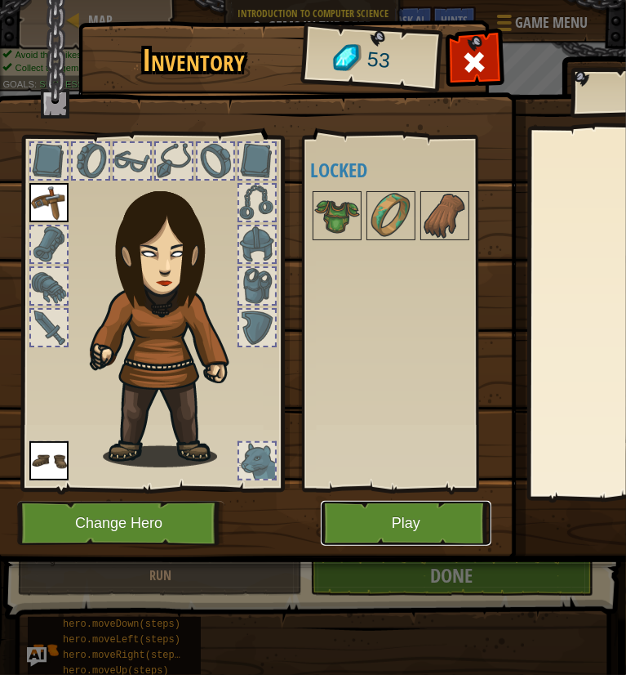
click at [376, 514] on button "Play" at bounding box center [406, 523] width 171 height 45
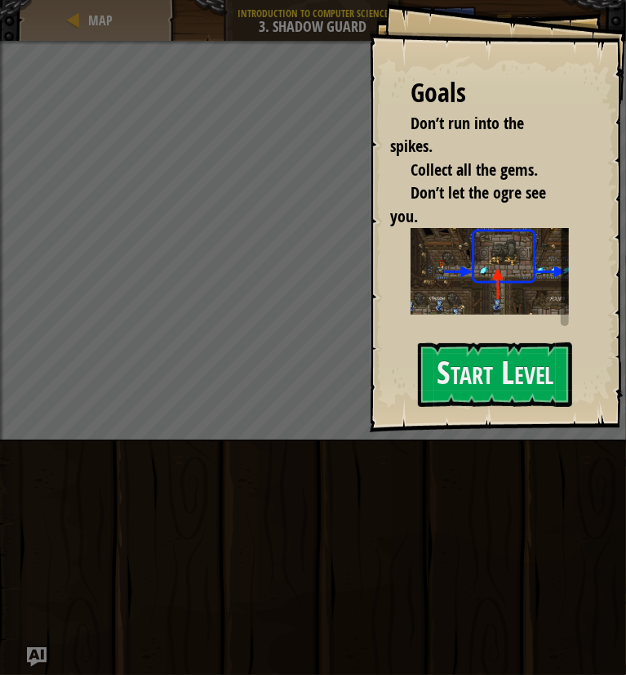
click at [402, 494] on div "Run Submit Done" at bounding box center [313, 553] width 626 height 226
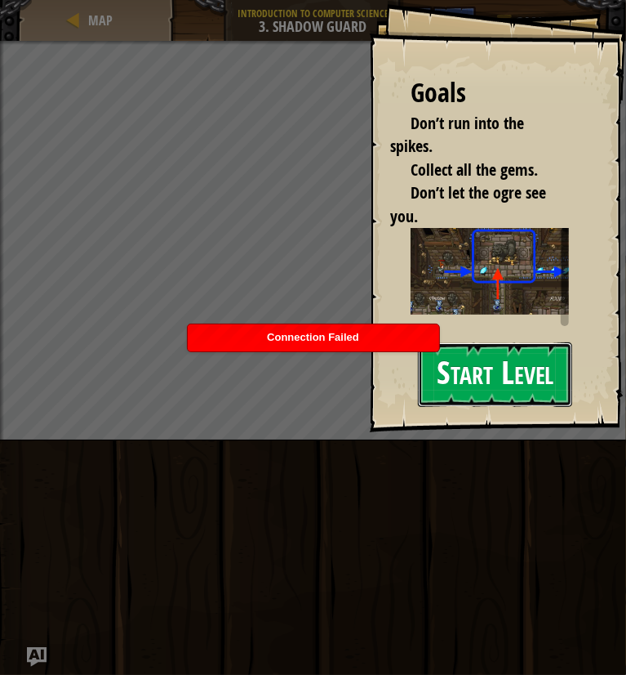
click at [447, 387] on button "Start Level" at bounding box center [495, 374] width 154 height 65
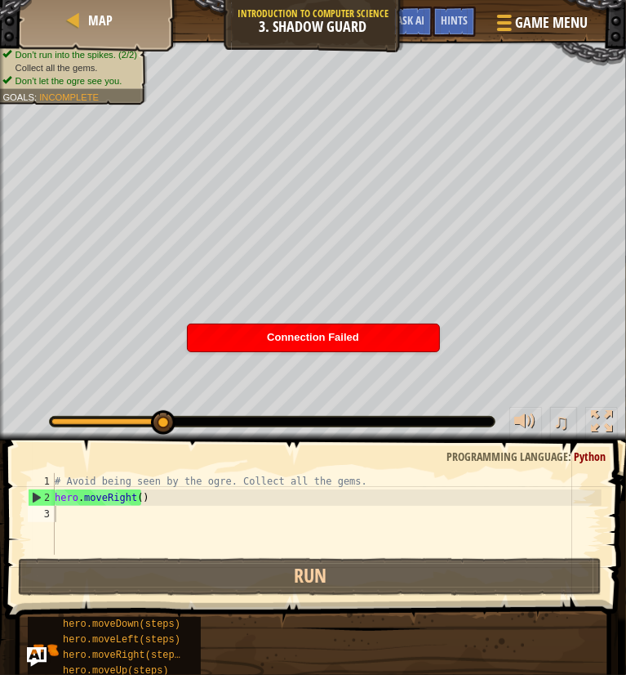
click at [361, 335] on div "Connection Failed" at bounding box center [314, 337] width 252 height 27
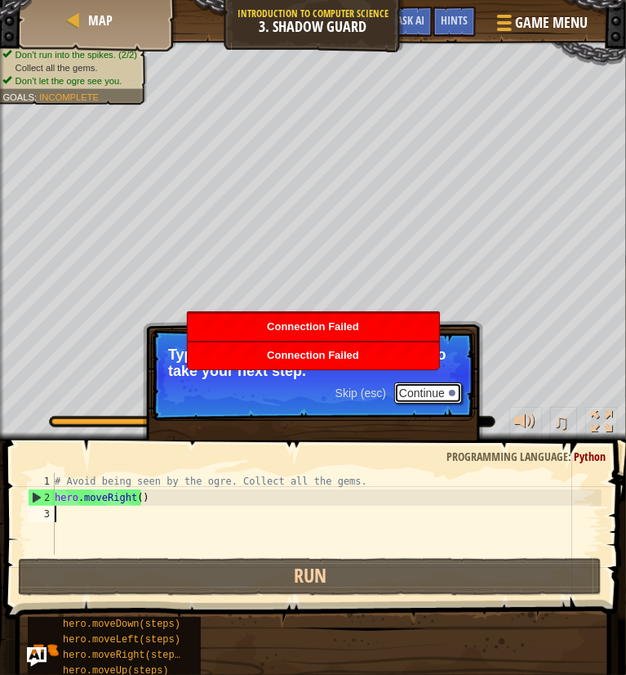
click at [408, 391] on button "Continue" at bounding box center [428, 392] width 68 height 21
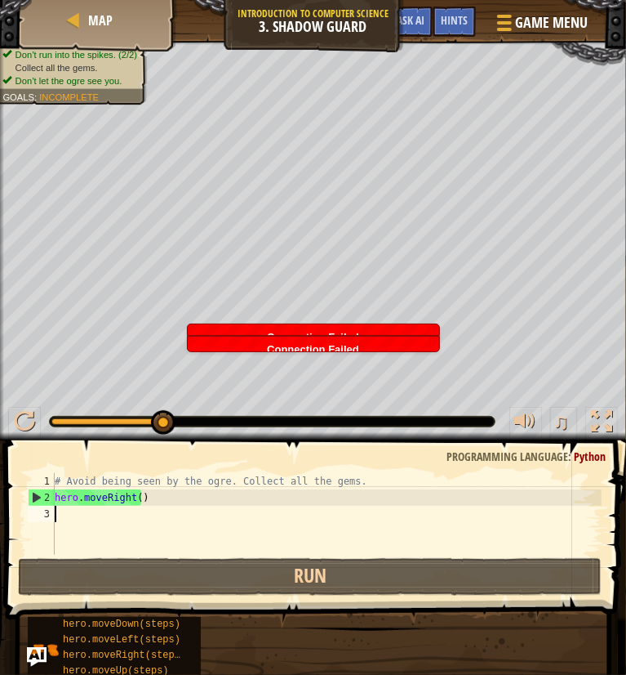
type textarea "d"
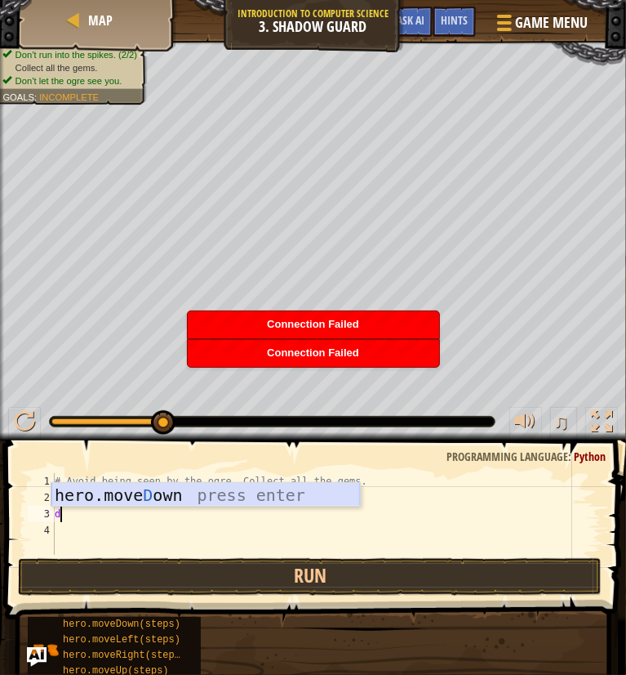
click at [182, 494] on div "hero.[PERSON_NAME] own press enter" at bounding box center [205, 520] width 309 height 74
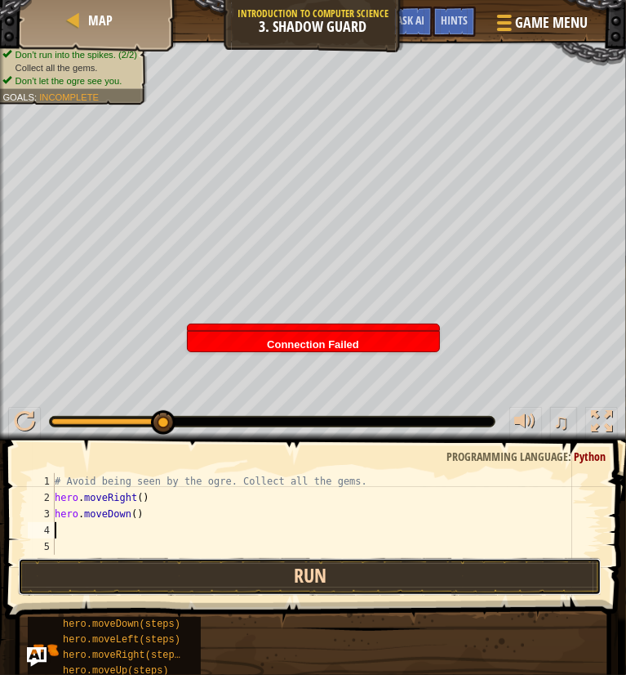
click at [211, 570] on button "Run" at bounding box center [310, 577] width 584 height 38
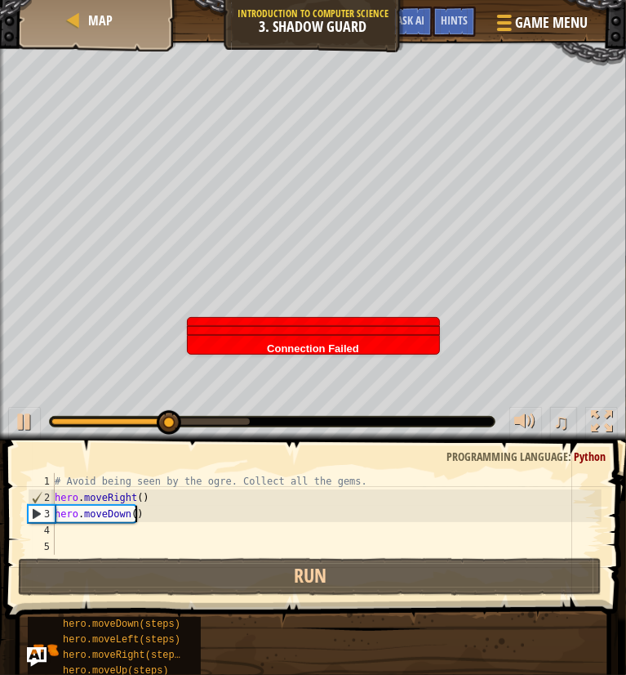
click at [138, 512] on div "# Avoid being seen by the ogre. Collect all the gems. hero . moveRight ( ) hero…" at bounding box center [326, 530] width 550 height 114
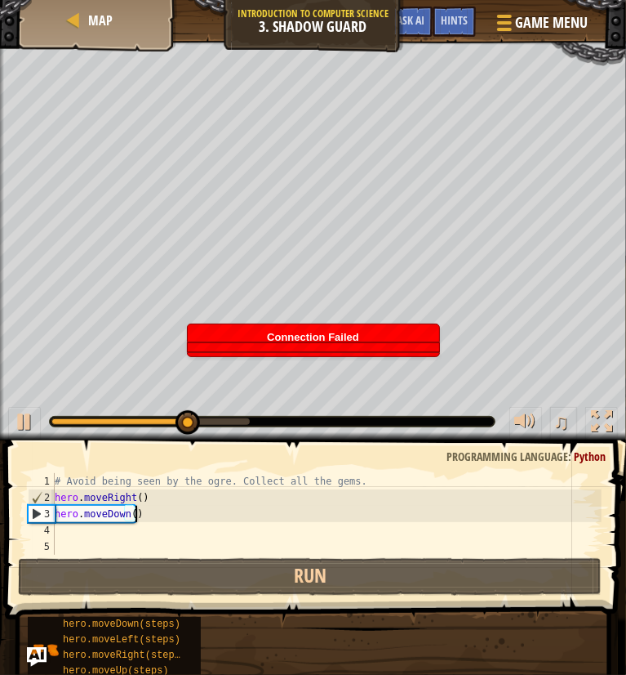
click at [133, 516] on div "# Avoid being seen by the ogre. Collect all the gems. hero . moveRight ( ) hero…" at bounding box center [326, 530] width 550 height 114
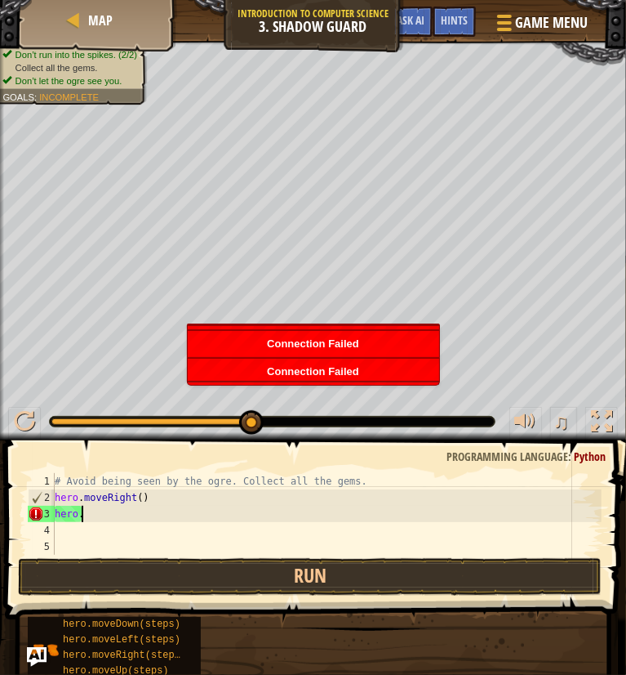
type textarea "hero.m"
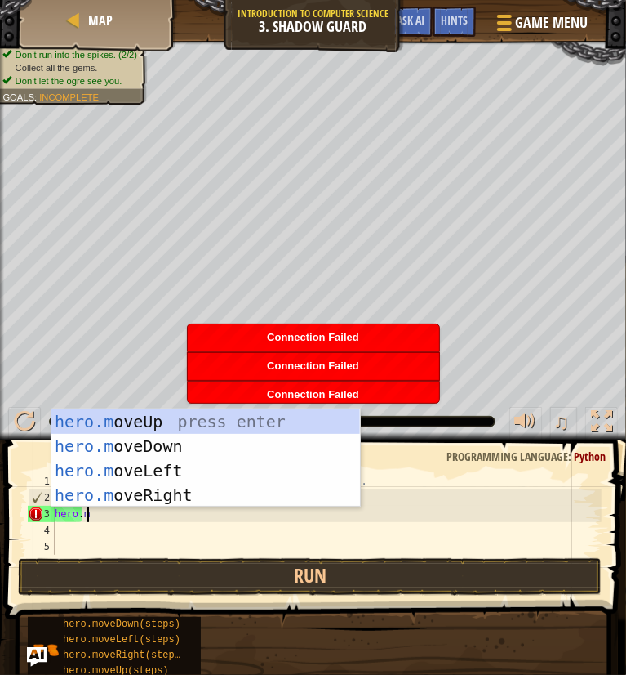
scroll to position [7, 1]
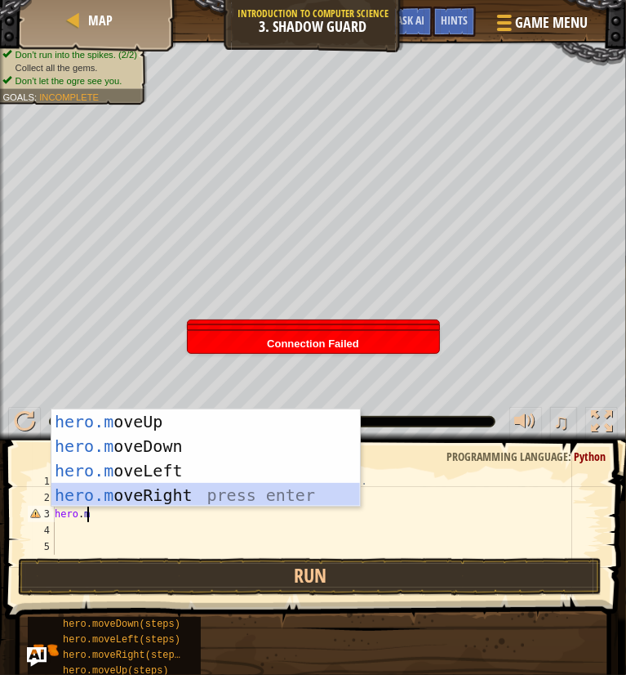
click at [129, 498] on div "hero.m oveUp press enter hero.m oveDown press enter hero.m oveLeft press enter …" at bounding box center [205, 482] width 309 height 147
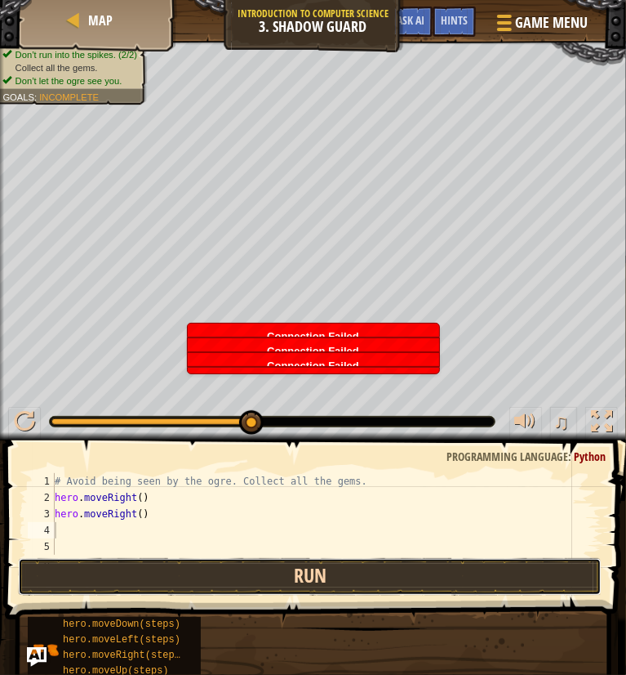
click at [206, 573] on button "Run" at bounding box center [310, 577] width 584 height 38
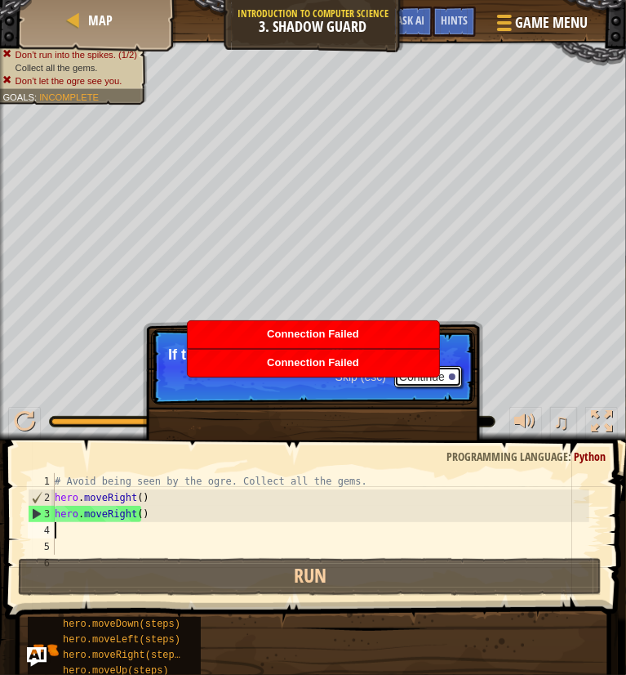
click at [437, 378] on button "Continue" at bounding box center [428, 376] width 68 height 21
